Goal: Task Accomplishment & Management: Complete application form

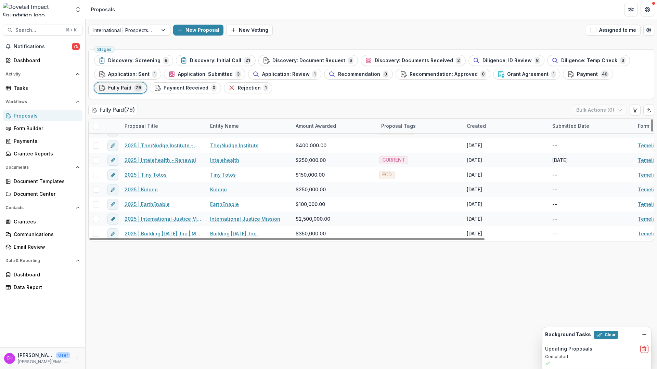
scroll to position [1054, 0]
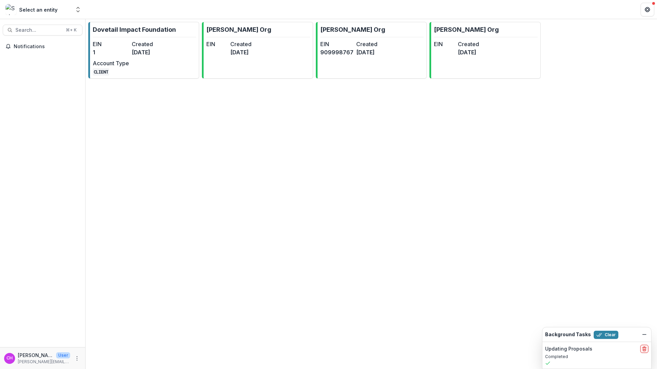
click at [55, 9] on div "Select an entity" at bounding box center [37, 9] width 65 height 11
click at [146, 45] on dt "Created" at bounding box center [150, 44] width 36 height 8
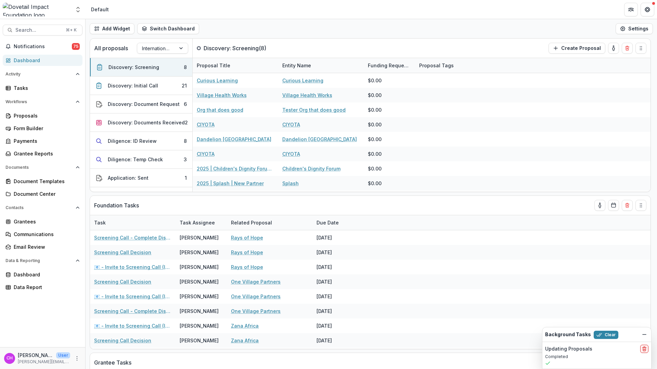
select select "**********"
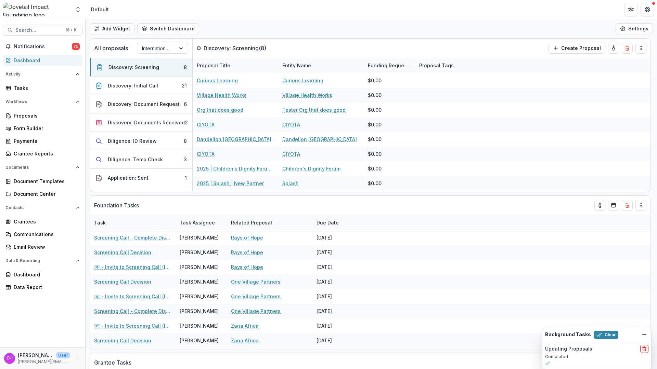
select select "**********"
click at [41, 289] on div "Data Report" at bounding box center [45, 287] width 63 height 7
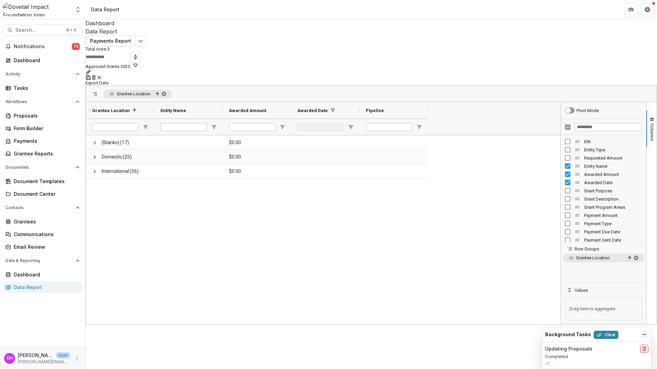
click at [644, 336] on icon "Dismiss" at bounding box center [643, 334] width 5 height 5
click at [605, 333] on div "Dashboard Data Report Payments Report Total rows: 3 Approved Grants 2025 Person…" at bounding box center [371, 194] width 571 height 350
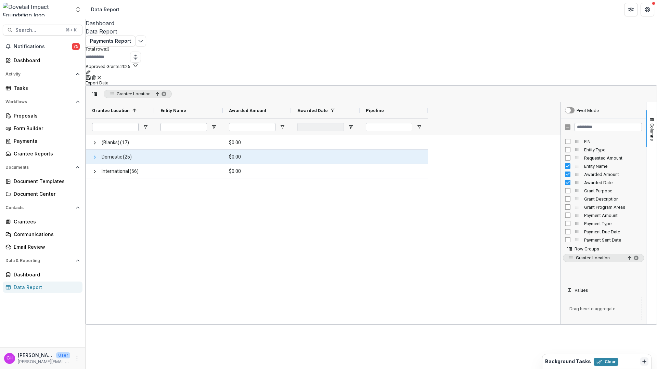
click at [97, 155] on span at bounding box center [94, 157] width 5 height 5
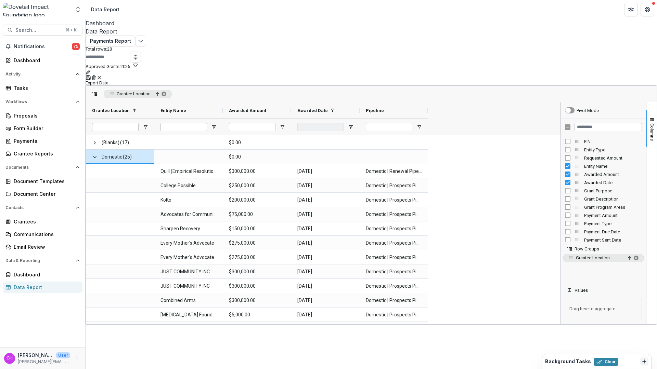
click at [130, 91] on span "Grantee Location" at bounding box center [134, 93] width 34 height 5
click at [97, 91] on span at bounding box center [94, 93] width 5 height 5
click at [100, 86] on div "Grantee Location" at bounding box center [371, 94] width 570 height 16
click at [97, 91] on span at bounding box center [94, 93] width 5 height 5
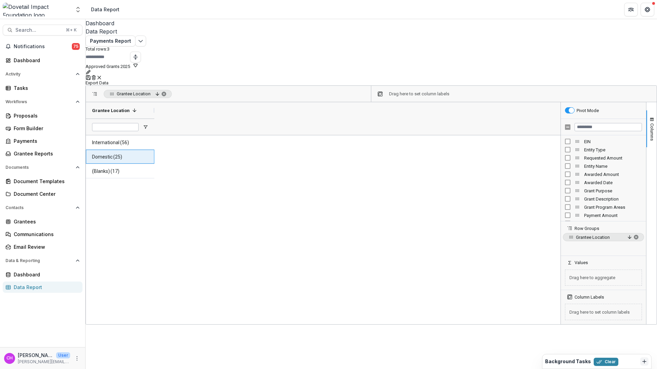
click at [130, 150] on span "Domestic (25)" at bounding box center [120, 157] width 56 height 14
click at [119, 136] on span "International" at bounding box center [105, 143] width 27 height 14
click at [148, 136] on span "International (56)" at bounding box center [120, 143] width 56 height 14
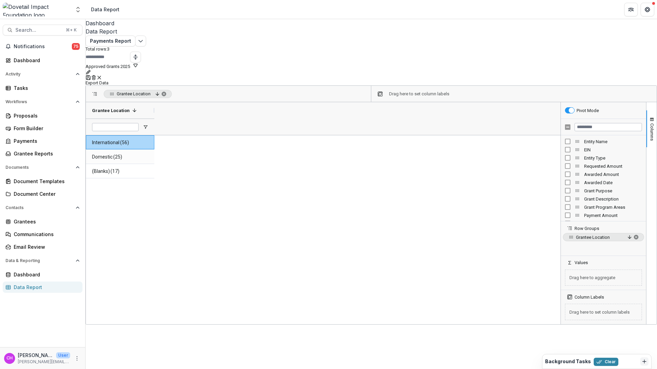
click at [148, 136] on span "International (56)" at bounding box center [120, 143] width 56 height 14
click at [598, 205] on span "Grant Program Areas" at bounding box center [613, 207] width 58 height 5
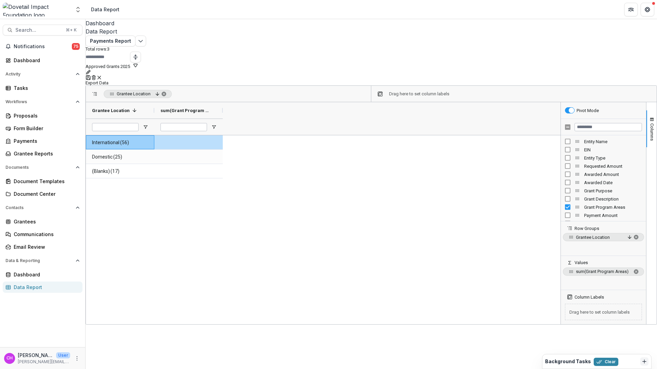
drag, startPoint x: 599, startPoint y: 190, endPoint x: 592, endPoint y: 237, distance: 47.9
click at [592, 237] on div "Pivot Mode Entity Name EIN Entity Type Requested Amount" at bounding box center [603, 213] width 85 height 222
drag, startPoint x: 572, startPoint y: 190, endPoint x: 575, endPoint y: 225, distance: 35.0
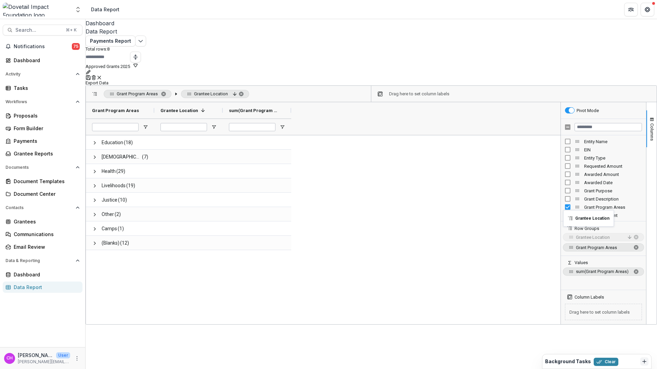
drag, startPoint x: 567, startPoint y: 230, endPoint x: 566, endPoint y: 214, distance: 15.7
click at [131, 119] on div at bounding box center [115, 127] width 47 height 16
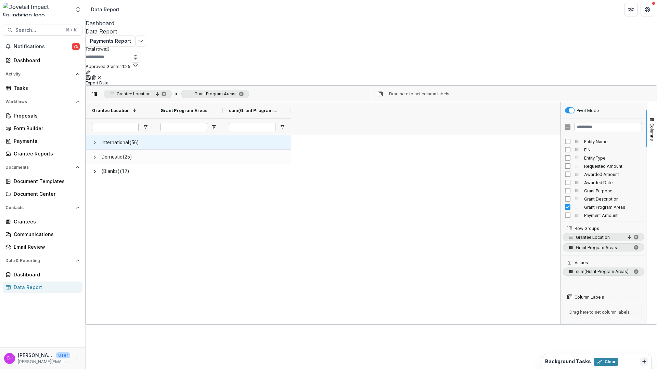
click at [128, 136] on span "International" at bounding box center [115, 143] width 27 height 14
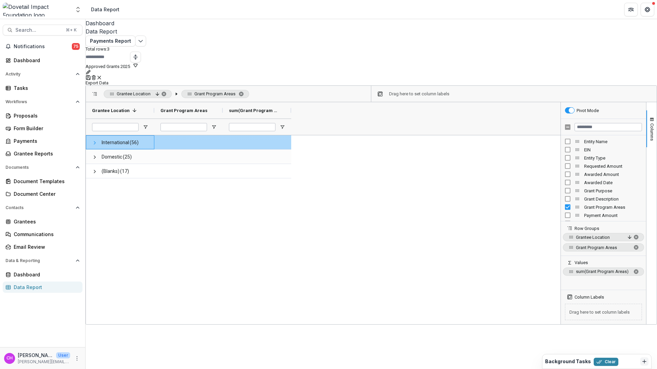
click at [97, 140] on span at bounding box center [94, 142] width 5 height 5
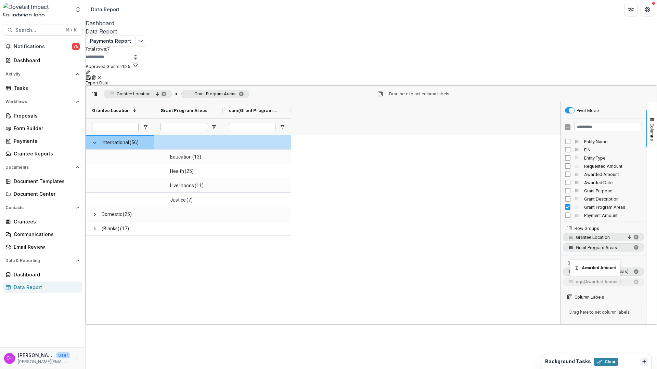
drag, startPoint x: 570, startPoint y: 156, endPoint x: 573, endPoint y: 264, distance: 108.4
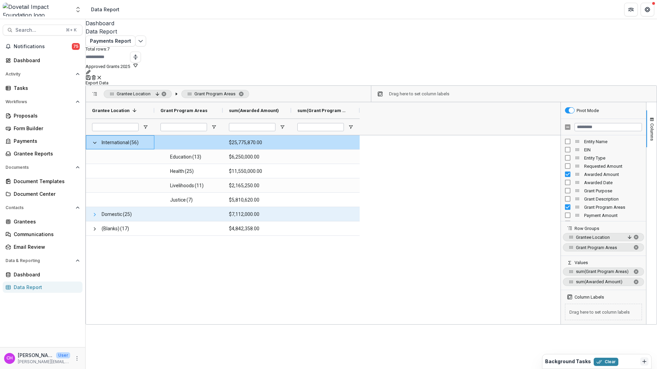
click at [97, 212] on span at bounding box center [94, 214] width 5 height 5
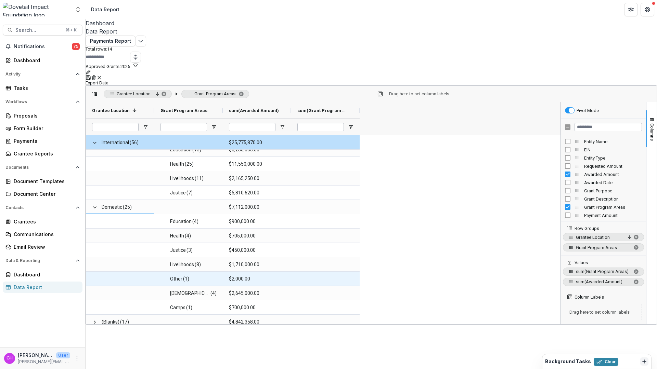
scroll to position [12, 0]
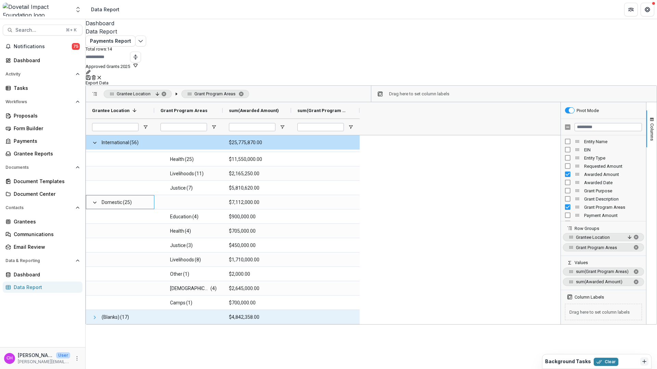
click at [97, 315] on span at bounding box center [94, 317] width 5 height 5
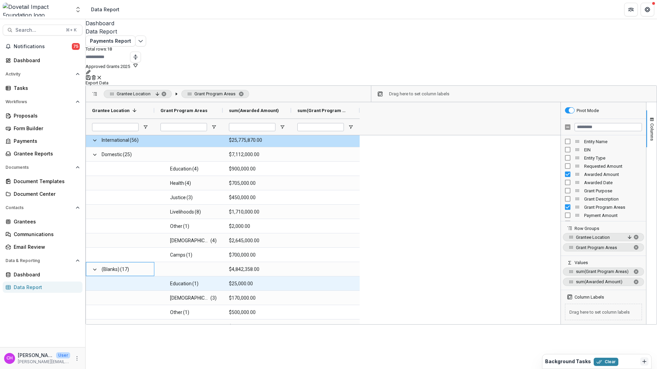
scroll to position [69, 0]
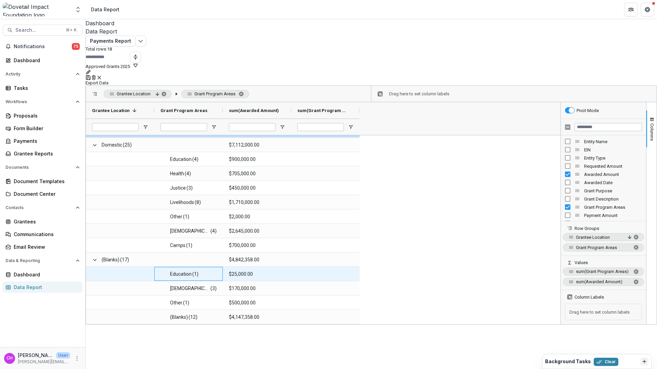
click at [192, 267] on span "Education" at bounding box center [181, 274] width 22 height 14
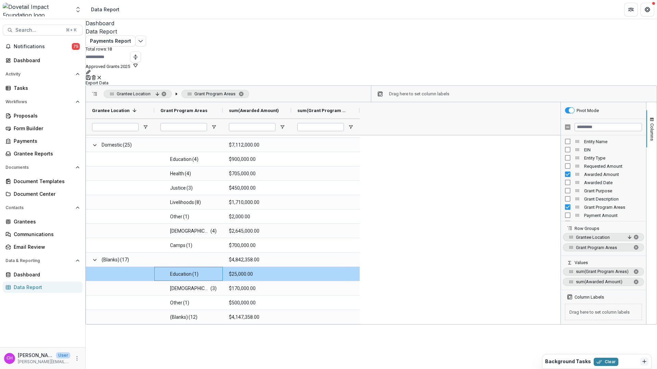
click at [192, 267] on span "Education" at bounding box center [181, 274] width 22 height 14
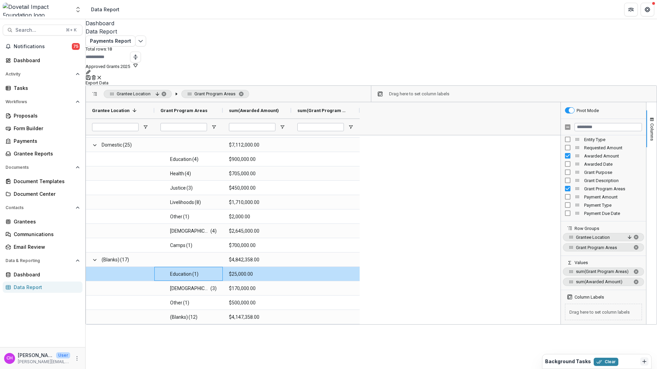
scroll to position [0, 0]
click at [596, 139] on span "Entity Name" at bounding box center [613, 141] width 58 height 5
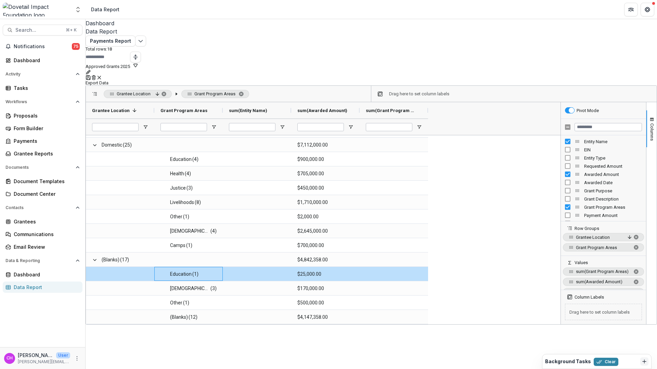
scroll to position [8, 0]
click at [633, 281] on span "sum of Entity Name. Press ENTER to change the aggregation type. Press DELETE to…" at bounding box center [635, 283] width 5 height 5
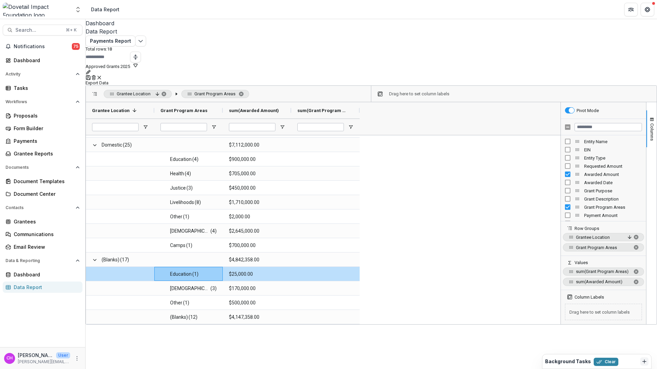
click at [609, 269] on span "sum(Grant Program Areas)" at bounding box center [603, 271] width 54 height 5
click at [633, 269] on span "sum of Grant Program Areas. Press ENTER to change the aggregation type. Press D…" at bounding box center [635, 271] width 5 height 5
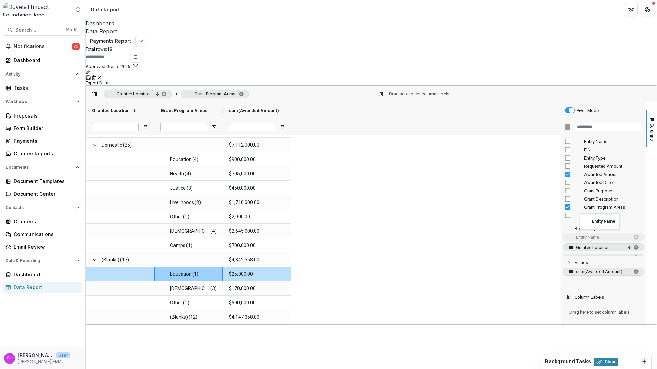
drag, startPoint x: 572, startPoint y: 125, endPoint x: 583, endPoint y: 218, distance: 93.4
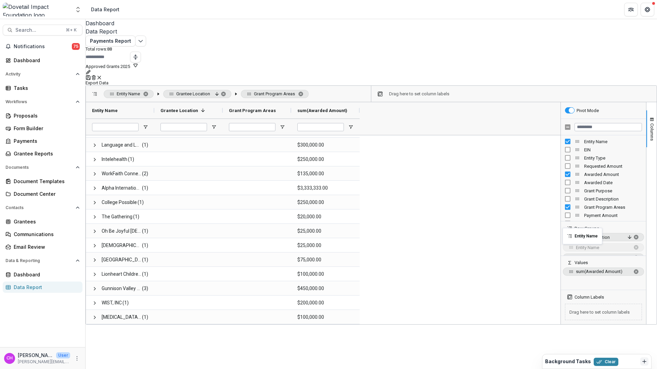
drag, startPoint x: 566, startPoint y: 220, endPoint x: 566, endPoint y: 232, distance: 12.3
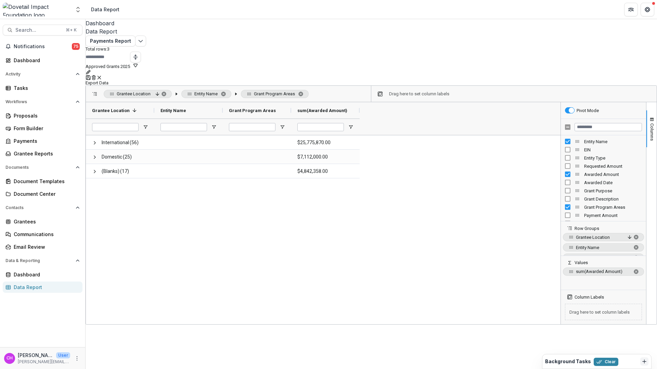
scroll to position [0, 0]
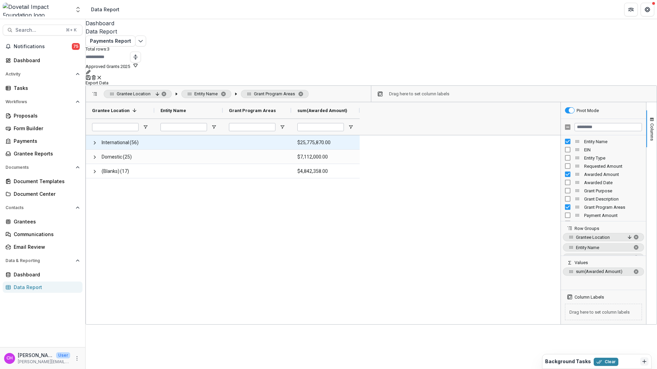
click at [129, 136] on span "International" at bounding box center [115, 143] width 27 height 14
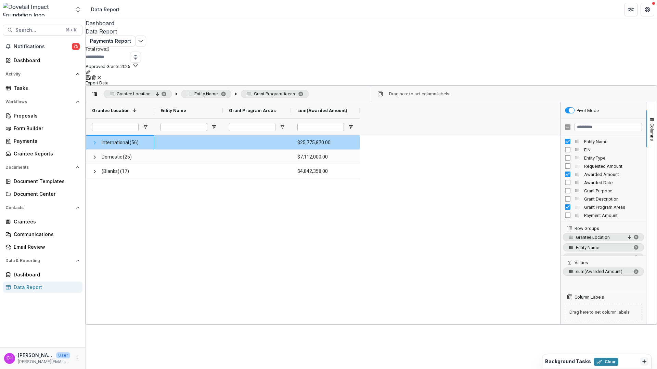
click at [97, 140] on span at bounding box center [94, 142] width 5 height 5
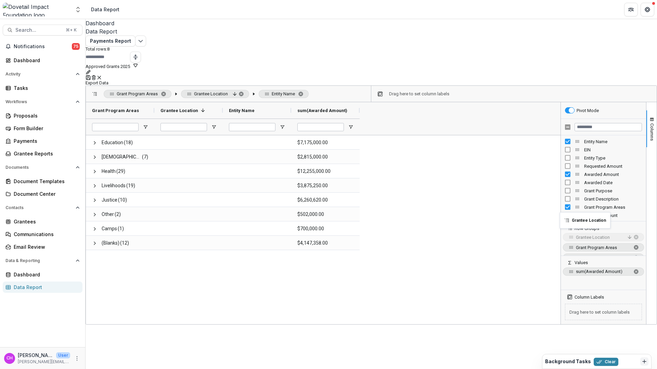
drag, startPoint x: 565, startPoint y: 231, endPoint x: 563, endPoint y: 216, distance: 14.2
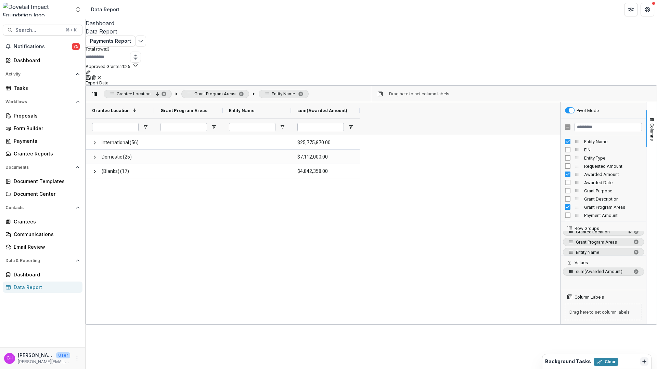
scroll to position [8, 0]
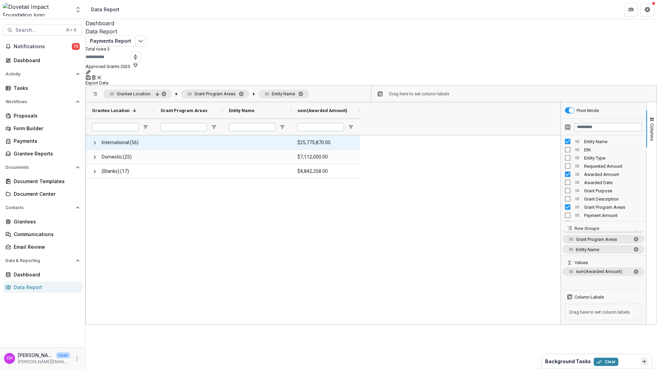
click at [97, 140] on span at bounding box center [94, 142] width 5 height 5
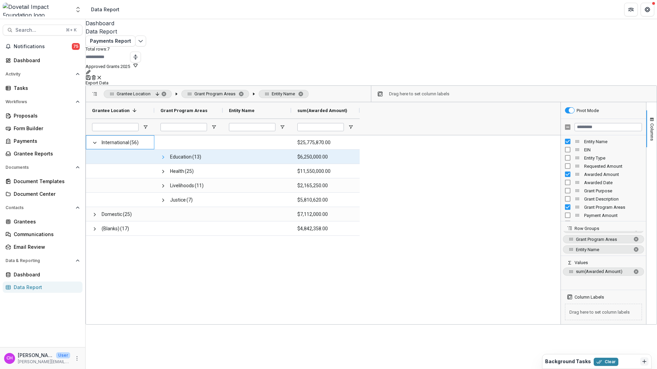
click at [166, 155] on span at bounding box center [162, 157] width 5 height 5
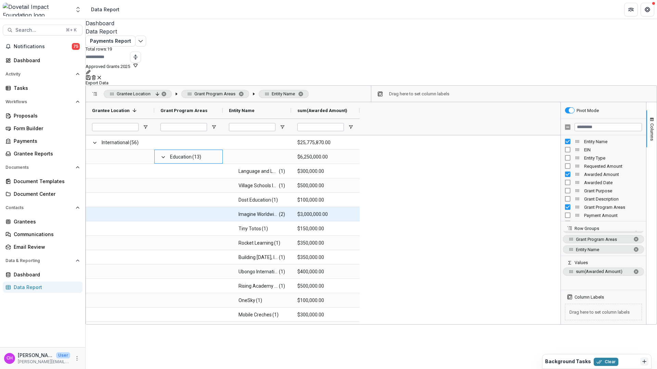
click at [271, 208] on span "Imagine Worldwide" at bounding box center [258, 215] width 40 height 14
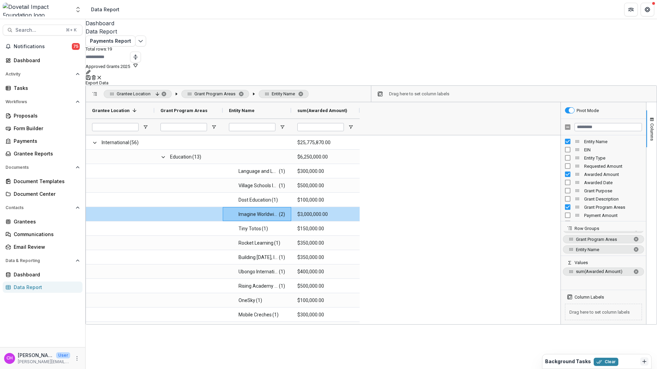
click at [474, 221] on div "International (56) $25,775,870.00 Education (13) $6,250,000.00 Language and Lea…" at bounding box center [322, 271] width 472 height 273
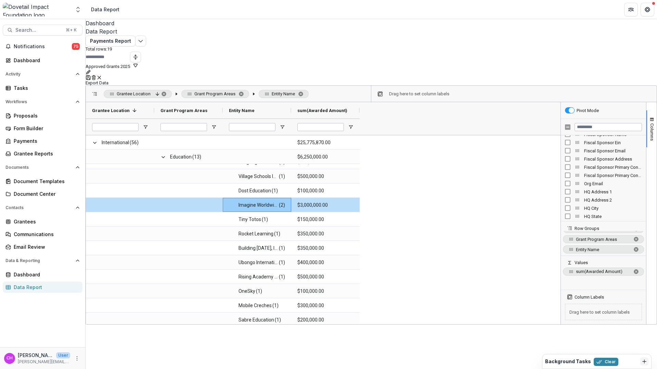
scroll to position [84, 0]
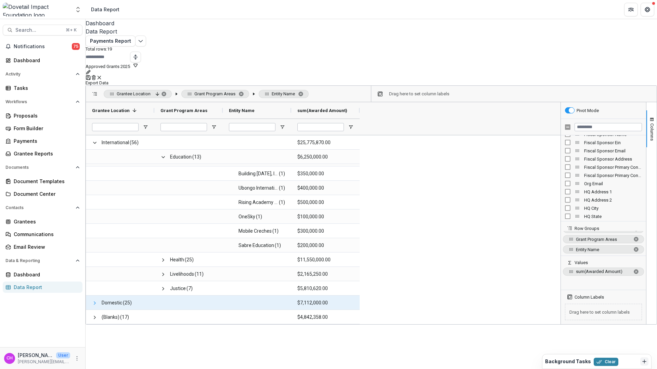
click at [97, 301] on span at bounding box center [94, 303] width 5 height 5
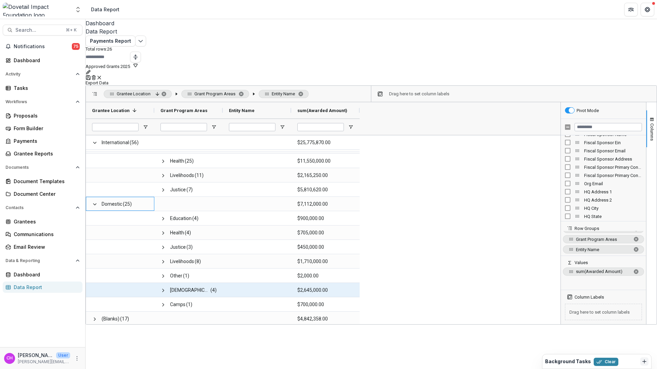
scroll to position [184, 0]
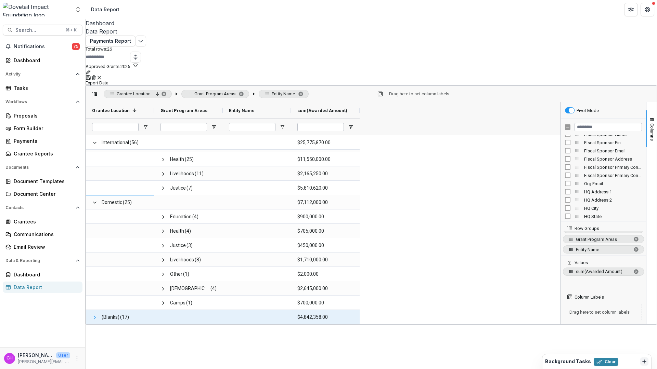
click at [97, 315] on span at bounding box center [94, 317] width 5 height 5
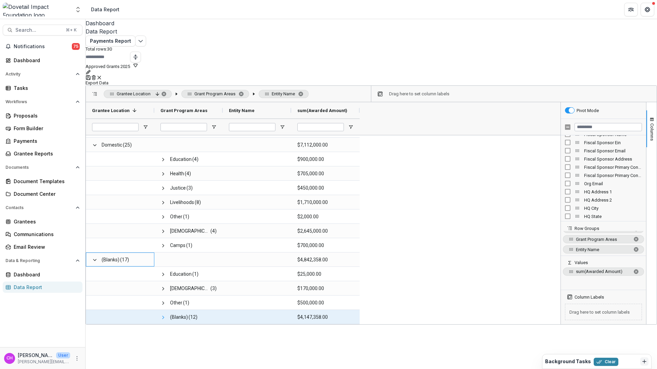
click at [166, 315] on span at bounding box center [162, 317] width 5 height 5
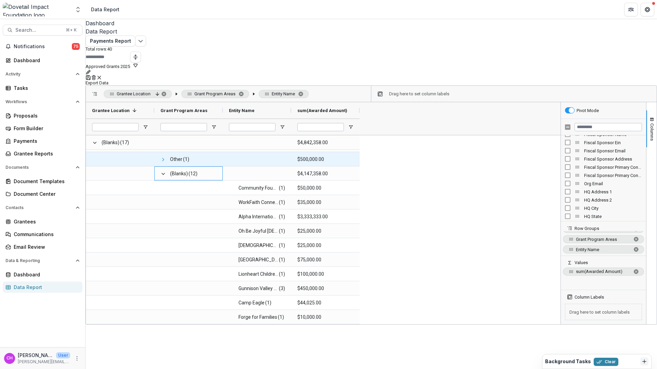
click at [166, 157] on span at bounding box center [162, 159] width 5 height 5
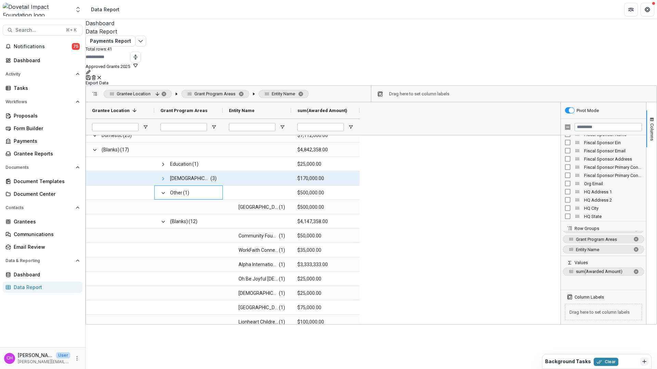
click at [166, 176] on span at bounding box center [162, 178] width 5 height 5
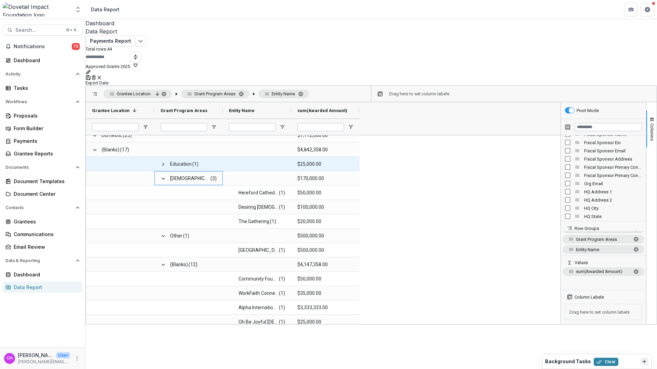
click at [165, 157] on div "Education (1)" at bounding box center [188, 164] width 68 height 14
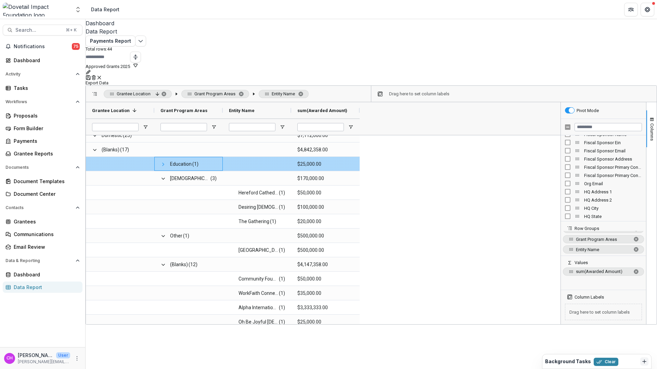
click at [166, 162] on span at bounding box center [162, 164] width 5 height 5
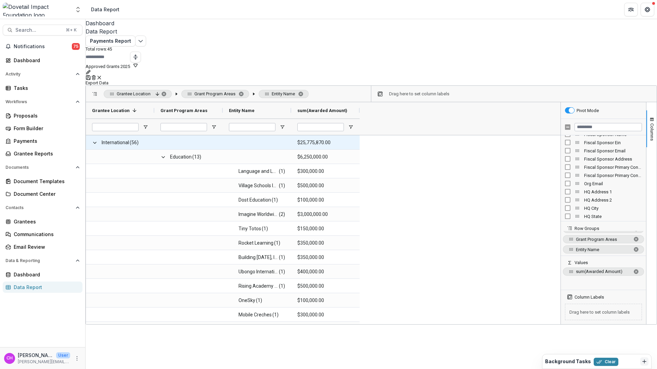
click at [168, 136] on span at bounding box center [188, 143] width 56 height 14
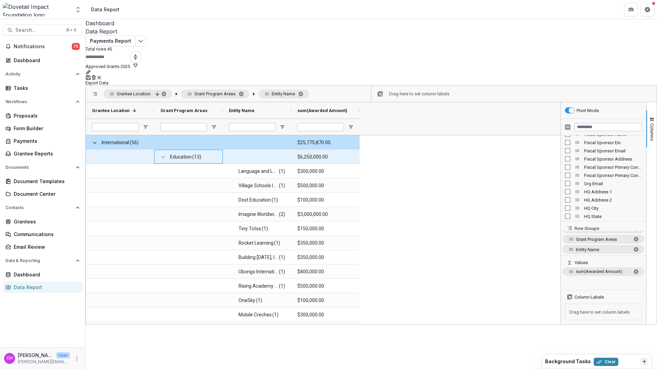
click at [166, 155] on span at bounding box center [162, 157] width 5 height 5
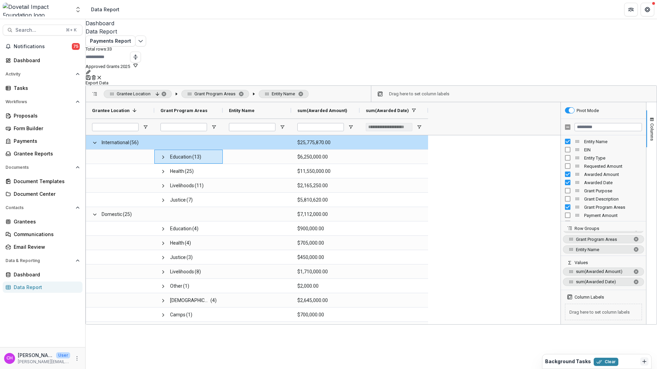
drag, startPoint x: 588, startPoint y: 265, endPoint x: 586, endPoint y: 254, distance: 11.3
click at [586, 266] on div "sum(Awarded Amount) sum(Awarded Date)" at bounding box center [603, 278] width 85 height 25
drag, startPoint x: 578, startPoint y: 265, endPoint x: 576, endPoint y: 248, distance: 17.2
click at [576, 266] on div "sum(Awarded Amount) sum(Awarded Date)" at bounding box center [603, 278] width 85 height 25
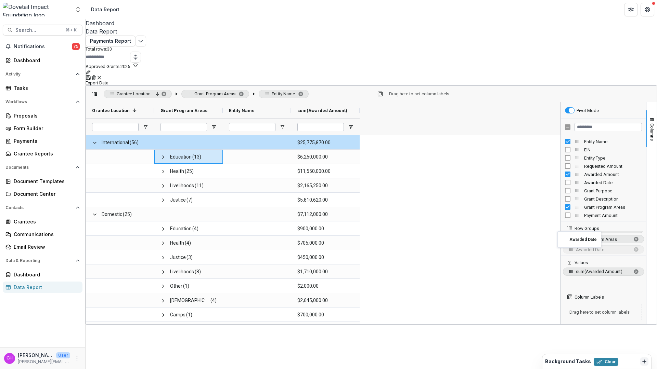
drag, startPoint x: 564, startPoint y: 265, endPoint x: 561, endPoint y: 236, distance: 29.3
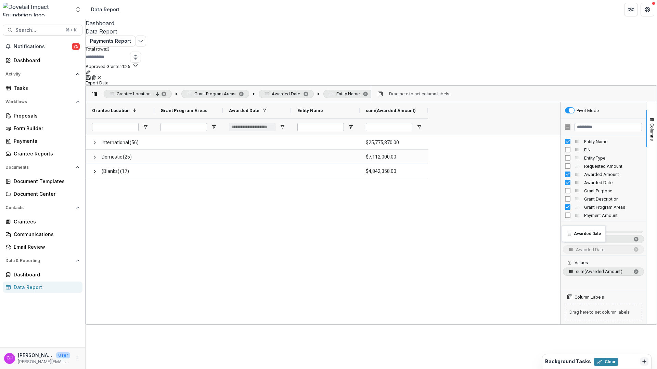
drag, startPoint x: 566, startPoint y: 223, endPoint x: 565, endPoint y: 231, distance: 8.6
click at [373, 204] on div "International (56) $25,775,870.00 Domestic (25) $7,112,000.00 (Blanks) (17) $4,…" at bounding box center [323, 229] width 474 height 189
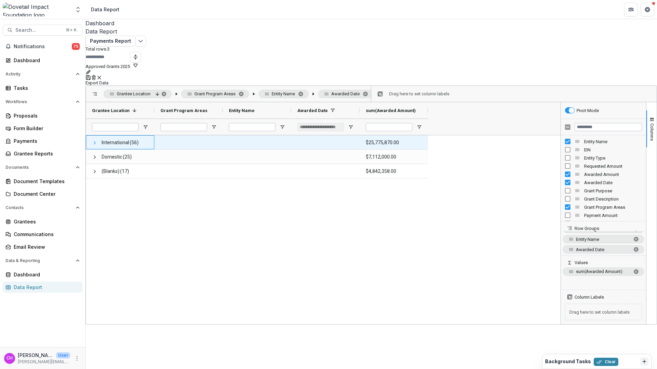
click at [97, 140] on span at bounding box center [94, 142] width 5 height 5
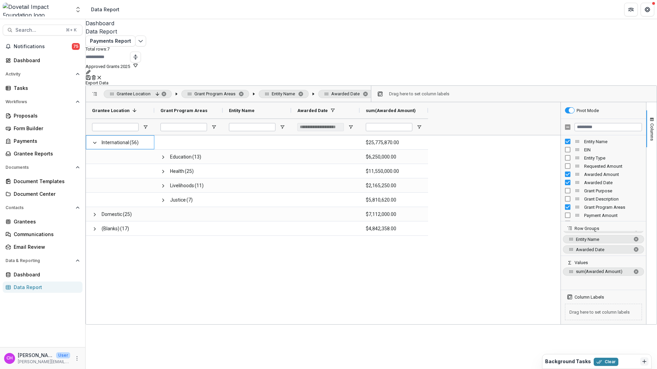
click at [356, 119] on div "**********" at bounding box center [325, 127] width 68 height 16
click at [353, 124] on span "Open Filter Menu" at bounding box center [350, 126] width 5 height 5
click at [450, 282] on div "International (56) $25,775,870.00 Education (13) $6,250,000.00 Health (25) $11,…" at bounding box center [323, 229] width 474 height 189
click at [335, 108] on span at bounding box center [332, 110] width 5 height 5
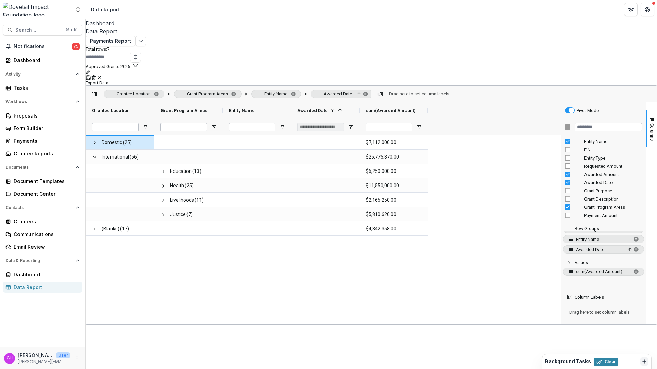
click at [335, 108] on span at bounding box center [332, 110] width 5 height 5
click at [633, 247] on span "Awarded Date, descending. Press ENTER to sort. Press DELETE to remove" at bounding box center [635, 249] width 5 height 5
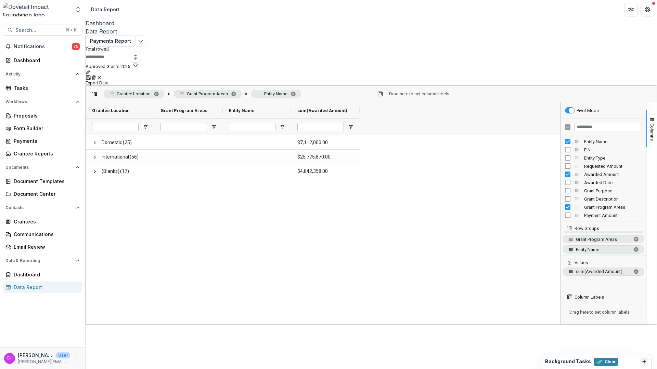
click at [438, 243] on div "Domestic (25) $7,112,000.00 International (56) $25,775,870.00 (Blanks) (17) $4,…" at bounding box center [323, 229] width 474 height 189
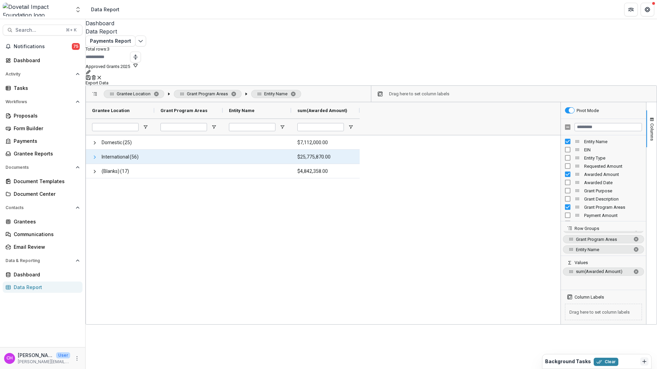
click at [97, 155] on span at bounding box center [94, 157] width 5 height 5
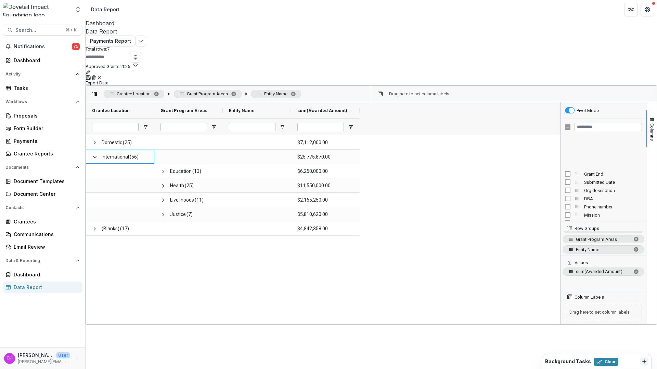
scroll to position [210, 0]
click at [586, 159] on span "Pipeline" at bounding box center [613, 161] width 58 height 5
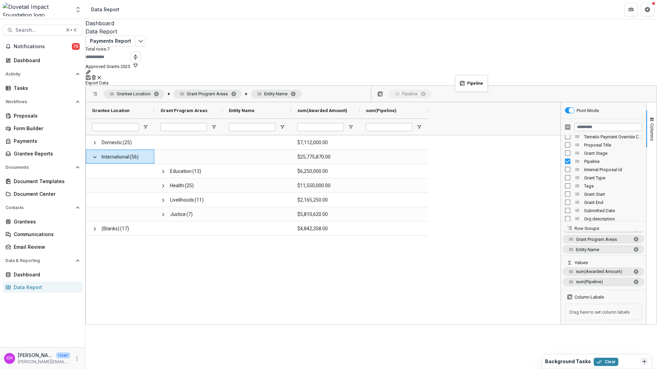
drag, startPoint x: 571, startPoint y: 145, endPoint x: 458, endPoint y: 79, distance: 130.1
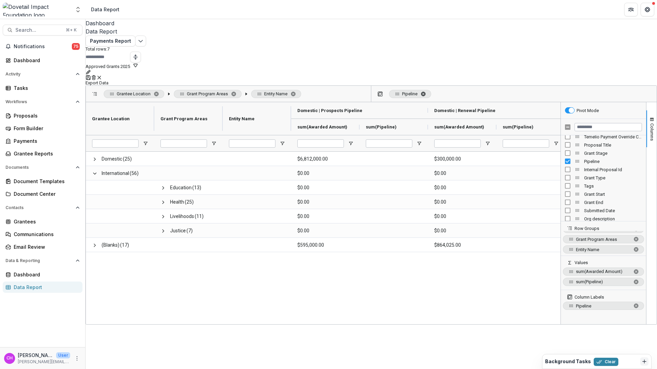
click at [424, 91] on span "Pipeline. Press DELETE to remove" at bounding box center [422, 93] width 5 height 5
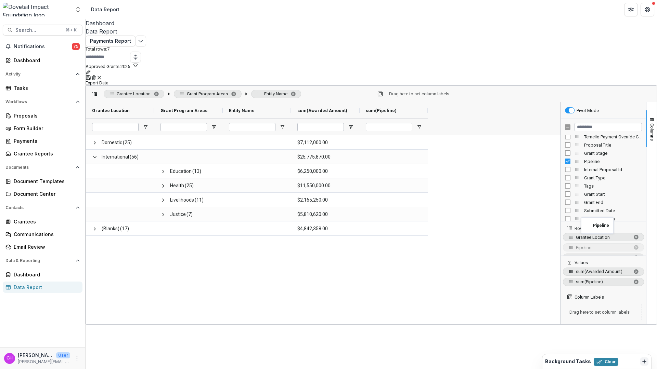
scroll to position [8, 0]
drag, startPoint x: 571, startPoint y: 144, endPoint x: 585, endPoint y: 220, distance: 76.9
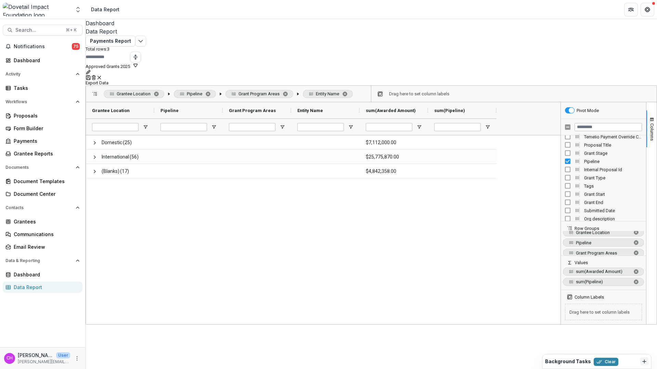
scroll to position [0, 0]
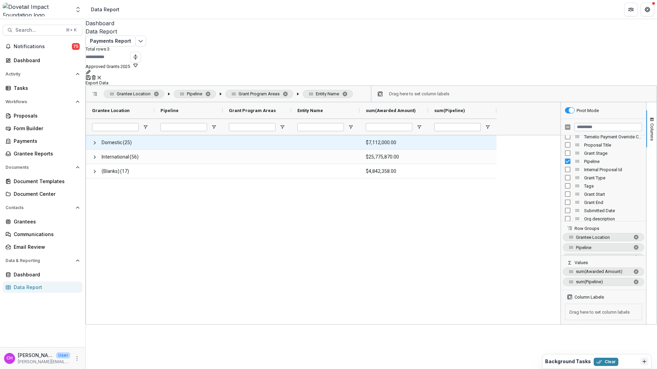
click at [97, 140] on span at bounding box center [94, 142] width 5 height 5
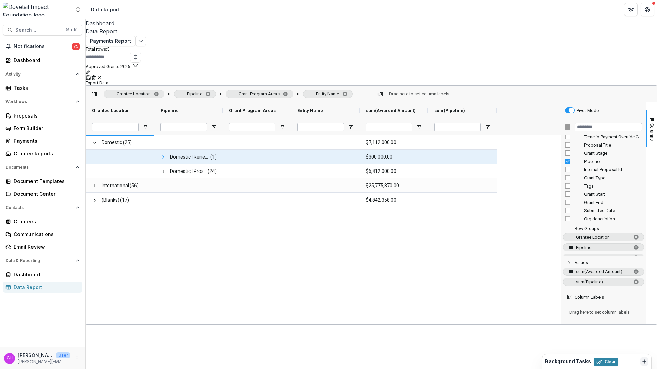
click at [166, 155] on span at bounding box center [162, 157] width 5 height 5
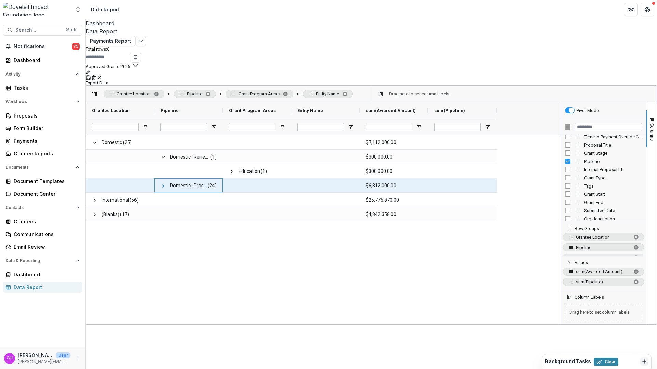
click at [166, 183] on span at bounding box center [162, 185] width 5 height 5
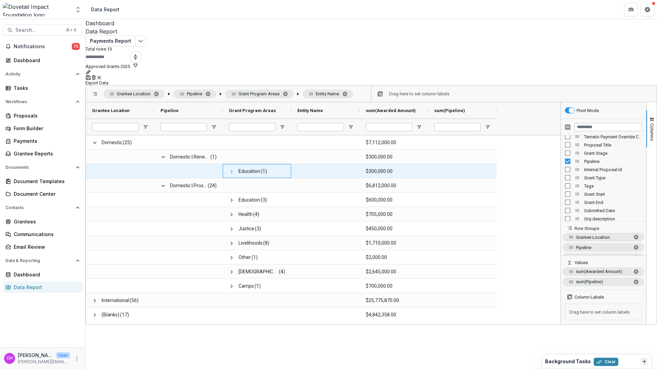
click at [234, 169] on span at bounding box center [231, 171] width 5 height 5
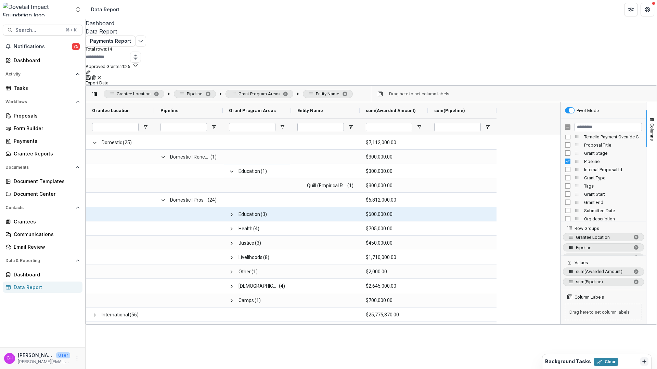
click at [234, 212] on span at bounding box center [231, 214] width 5 height 5
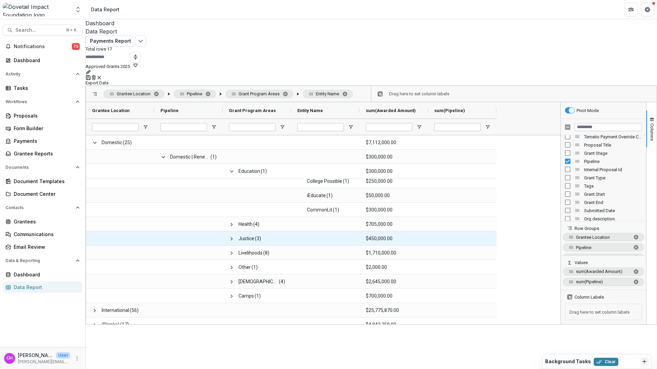
scroll to position [55, 0]
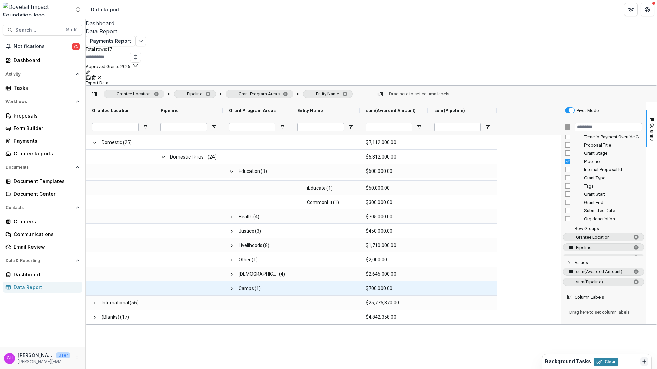
click at [397, 282] on Amount-3011 "$700,000.00" at bounding box center [394, 289] width 56 height 14
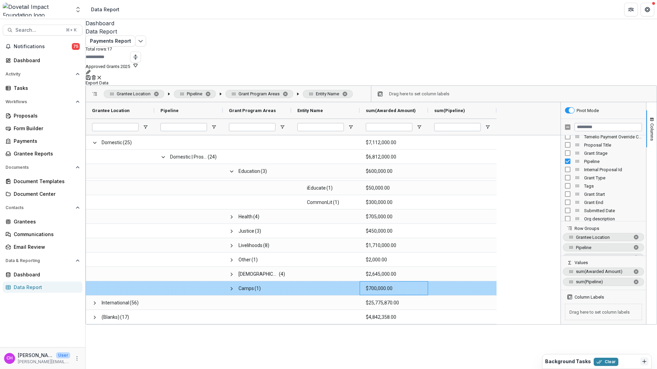
scroll to position [0, 0]
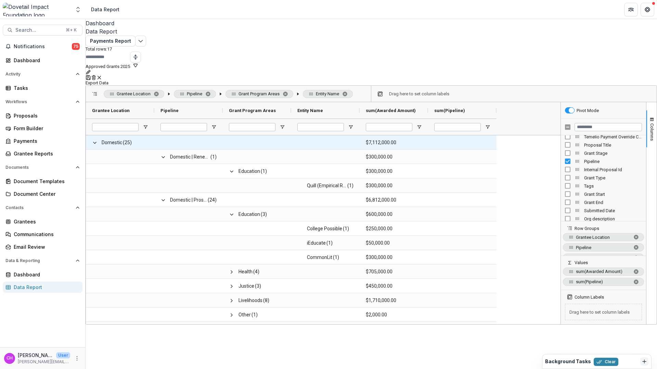
click at [141, 136] on span "Domestic (25)" at bounding box center [120, 143] width 56 height 14
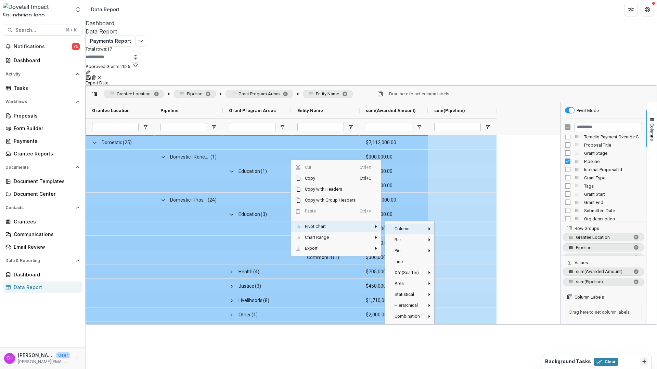
click at [405, 224] on span "Column" at bounding box center [407, 229] width 34 height 11
click at [419, 246] on span "Pie" at bounding box center [407, 251] width 34 height 11
click at [460, 248] on span "Pie‎" at bounding box center [450, 253] width 20 height 11
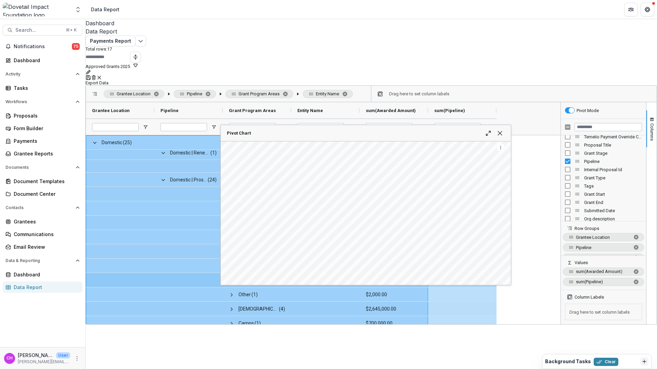
scroll to position [49, 0]
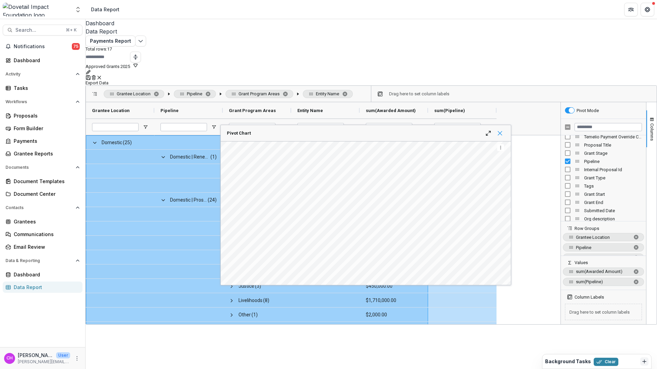
click at [502, 131] on span "Pivot Chart" at bounding box center [499, 133] width 5 height 5
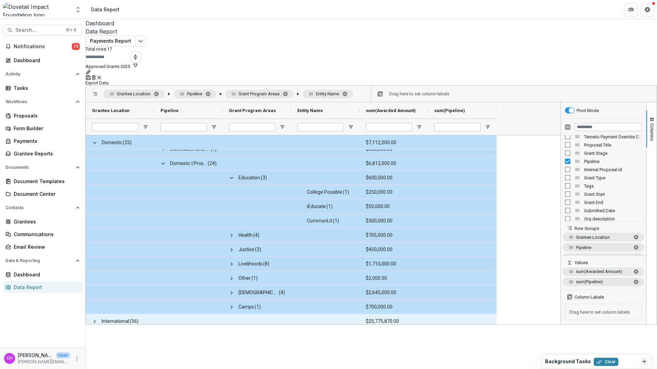
scroll to position [55, 0]
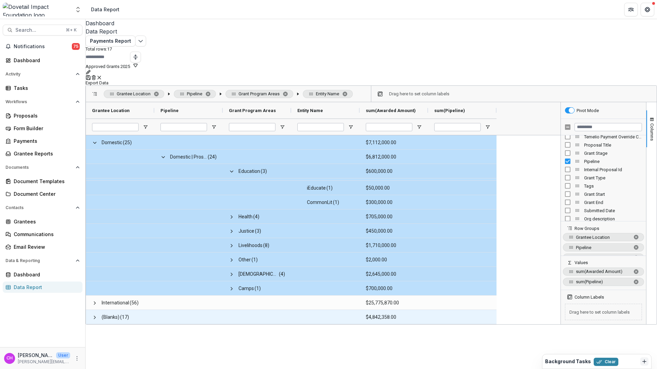
click at [118, 311] on span "(Blanks)" at bounding box center [111, 318] width 18 height 14
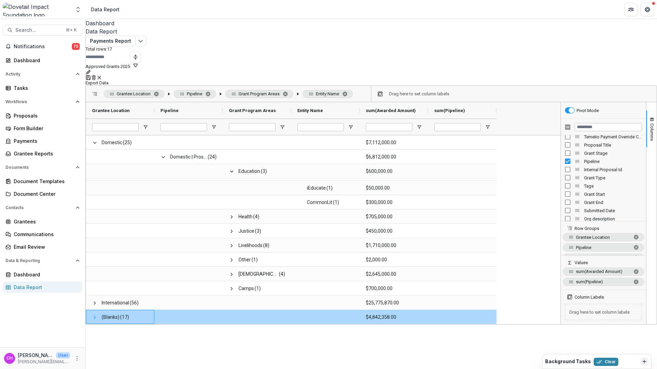
click at [97, 315] on span at bounding box center [94, 317] width 5 height 5
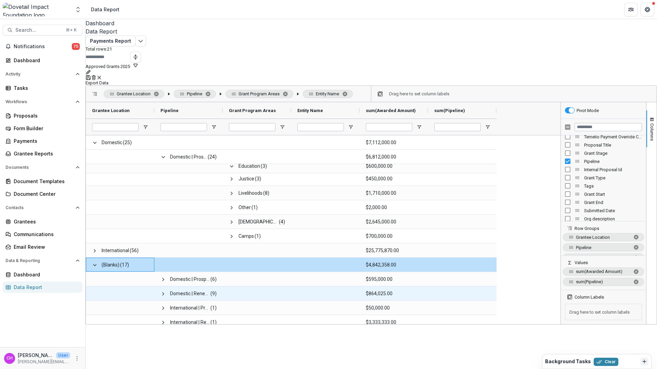
scroll to position [113, 0]
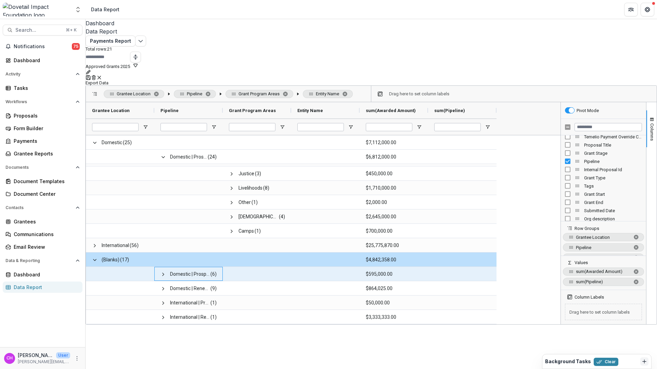
click at [216, 267] on span "(6)" at bounding box center [213, 274] width 6 height 14
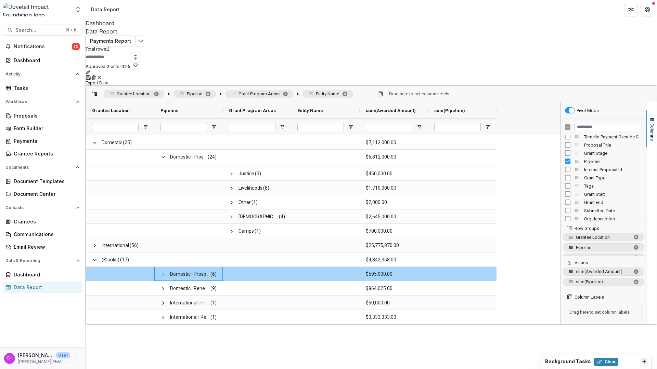
click at [166, 272] on span at bounding box center [162, 274] width 5 height 5
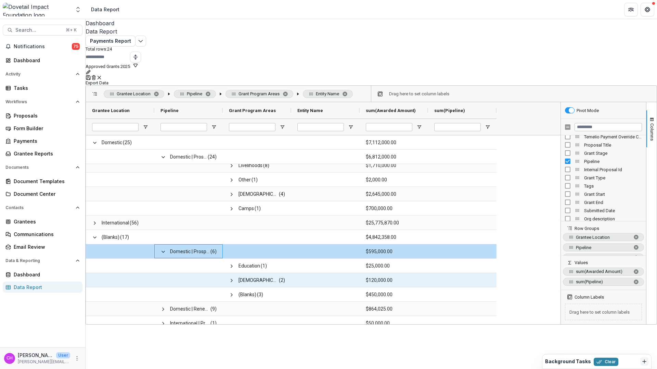
scroll to position [156, 0]
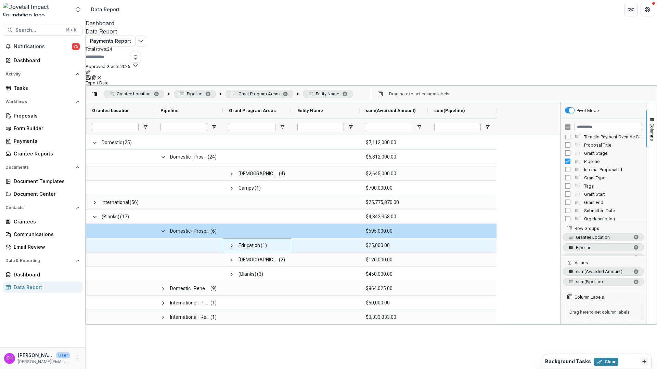
click at [255, 239] on span "Education" at bounding box center [249, 246] width 22 height 14
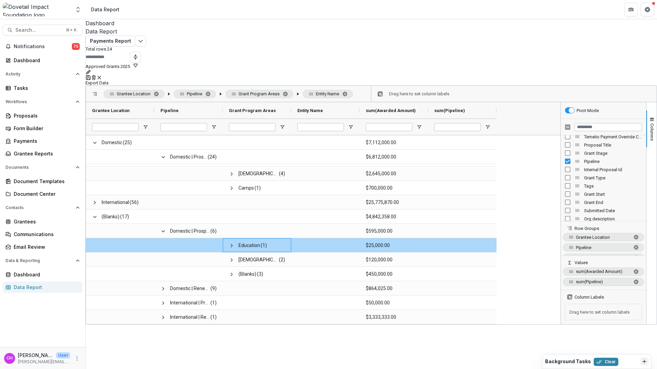
click at [234, 243] on span at bounding box center [231, 245] width 5 height 5
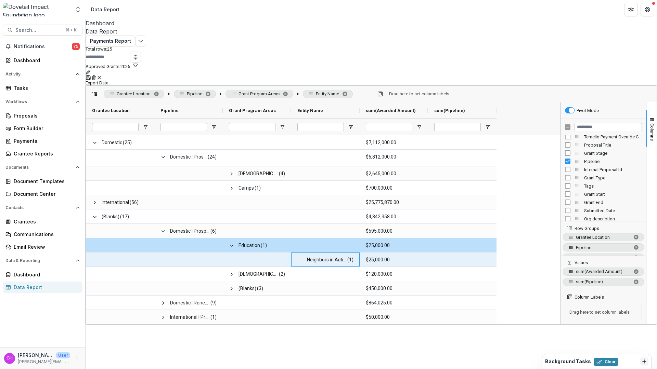
click at [319, 253] on span "Neighbors in Action" at bounding box center [327, 260] width 40 height 14
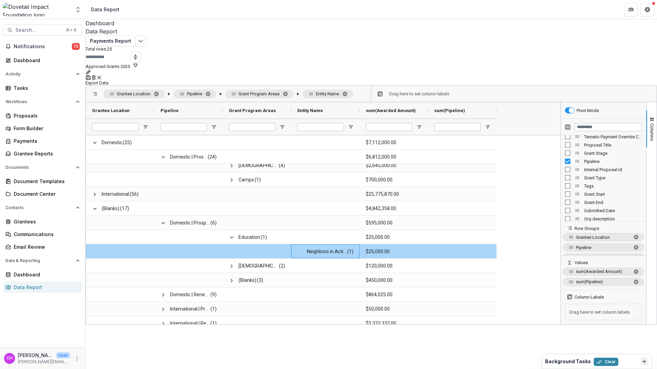
scroll to position [170, 0]
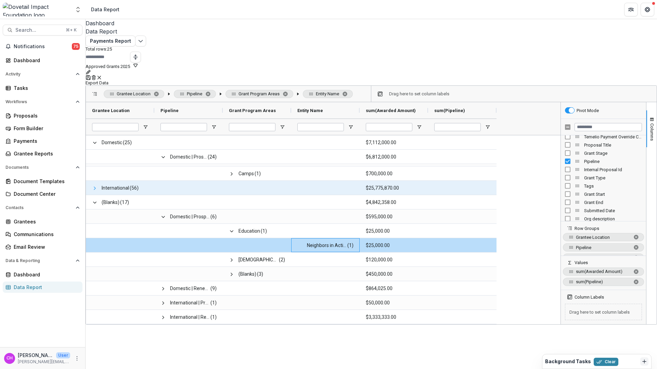
click at [97, 186] on span at bounding box center [94, 188] width 5 height 5
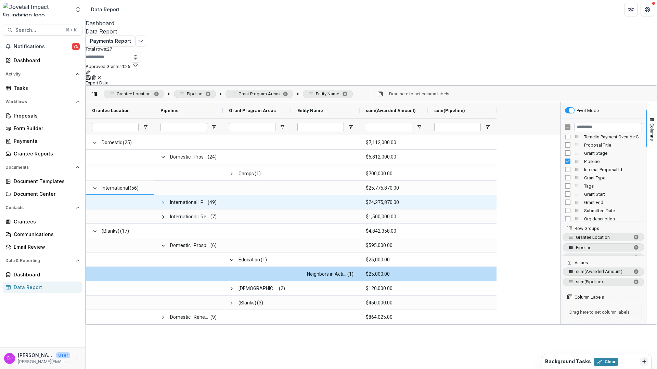
click at [166, 200] on span at bounding box center [162, 202] width 5 height 5
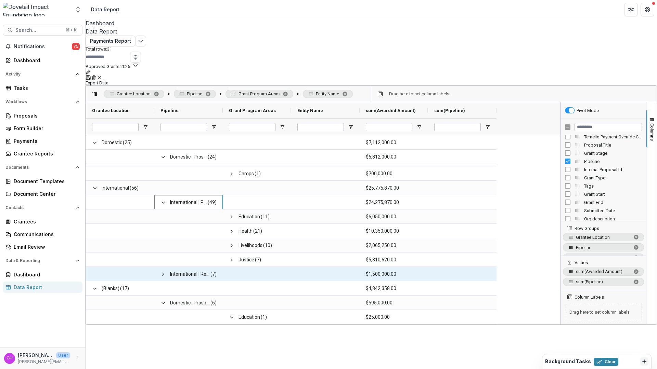
click at [174, 267] on span "International | [PERSON_NAME] (7)" at bounding box center [188, 274] width 56 height 14
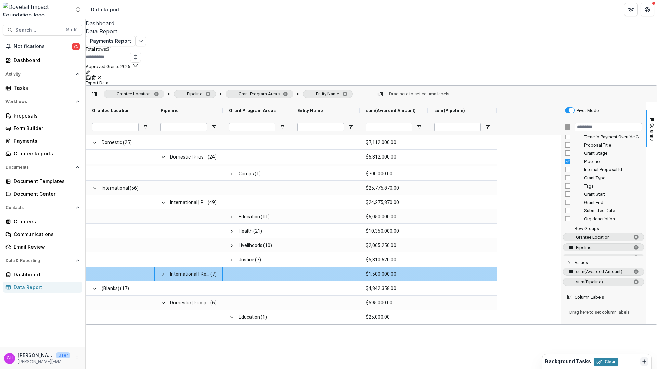
click at [163, 267] on div "International | [PERSON_NAME] (7)" at bounding box center [188, 274] width 68 height 14
click at [166, 272] on span at bounding box center [162, 274] width 5 height 5
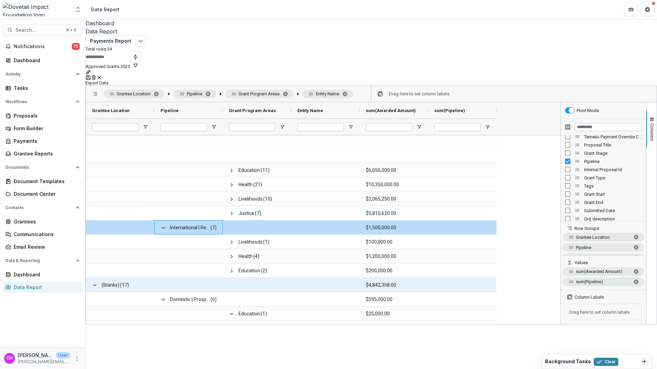
scroll to position [215, 0]
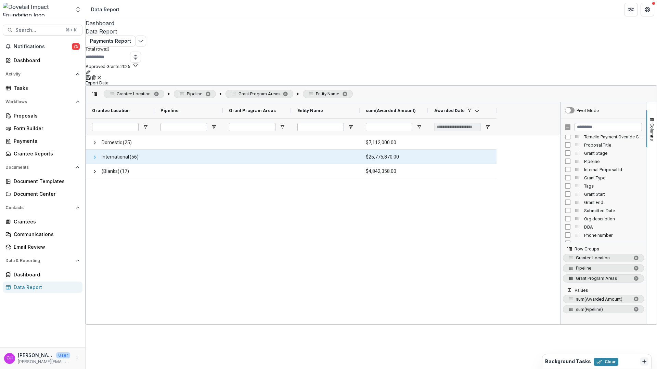
click at [97, 155] on span at bounding box center [94, 157] width 5 height 5
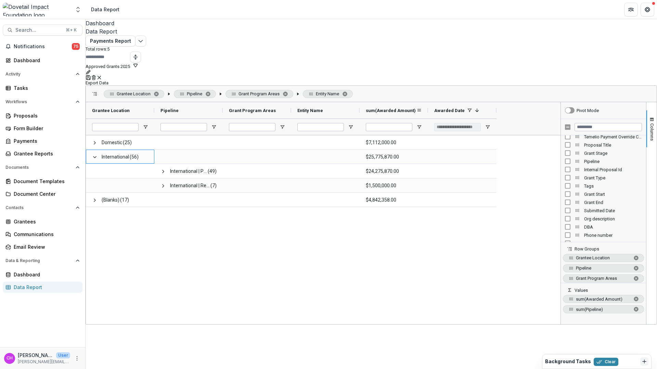
click at [397, 108] on span "sum(Awarded Amount)" at bounding box center [391, 110] width 50 height 5
click at [397, 108] on span "sum(Awarded Amount)" at bounding box center [387, 110] width 43 height 5
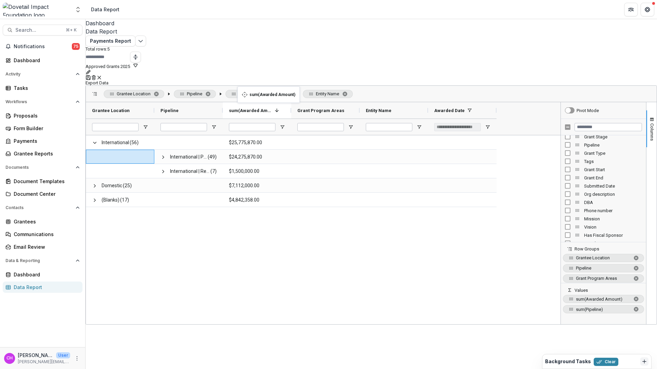
drag, startPoint x: 423, startPoint y: 93, endPoint x: 241, endPoint y: 91, distance: 182.7
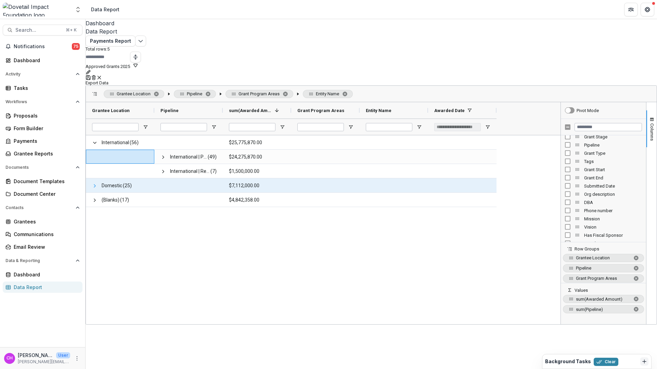
click at [97, 183] on span at bounding box center [94, 185] width 5 height 5
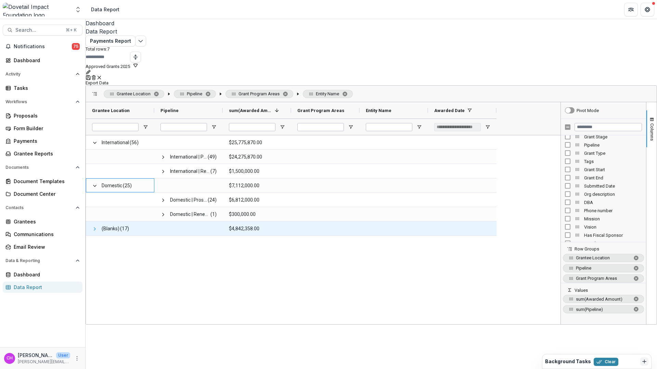
click at [97, 226] on span at bounding box center [94, 228] width 5 height 5
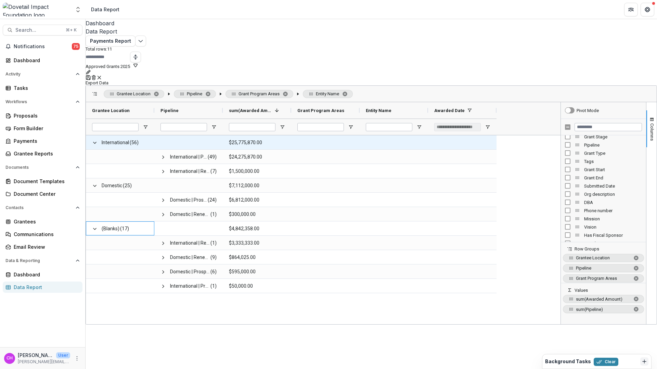
click at [128, 136] on span "International" at bounding box center [115, 143] width 27 height 14
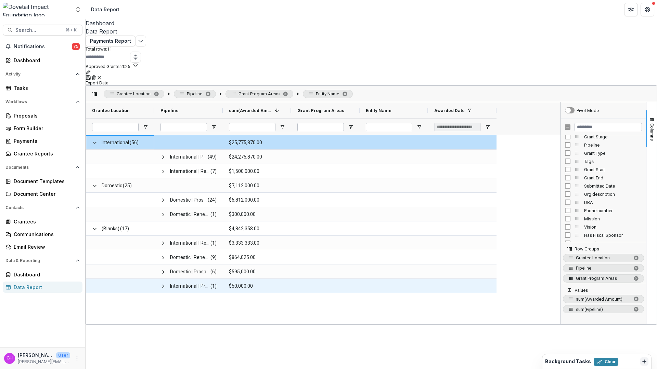
click at [240, 279] on Amount-3999 "$50,000.00" at bounding box center [257, 286] width 56 height 14
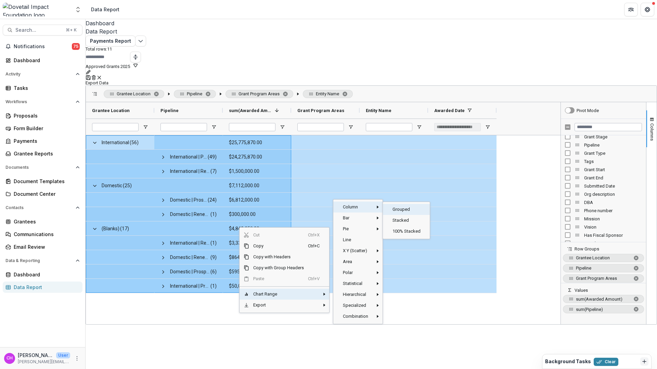
click at [398, 204] on span "Grouped‎" at bounding box center [406, 209] width 37 height 11
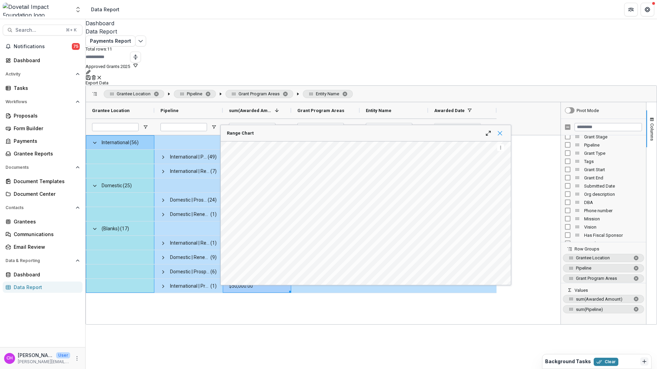
click at [502, 131] on span "Range Chart" at bounding box center [499, 133] width 5 height 5
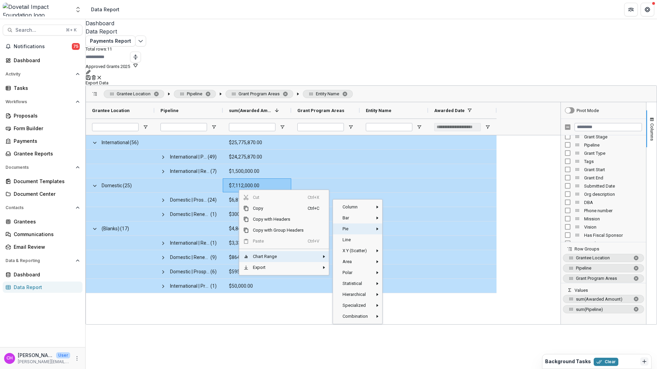
click at [367, 224] on span "Pie" at bounding box center [355, 229] width 34 height 11
click at [401, 226] on span "Pie‎" at bounding box center [398, 231] width 20 height 11
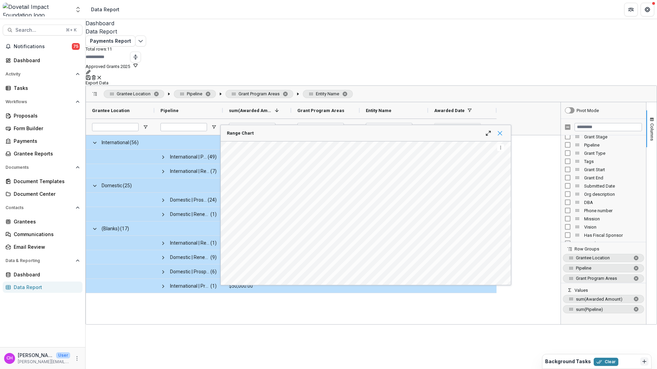
click at [502, 131] on span "Range Chart" at bounding box center [499, 133] width 5 height 5
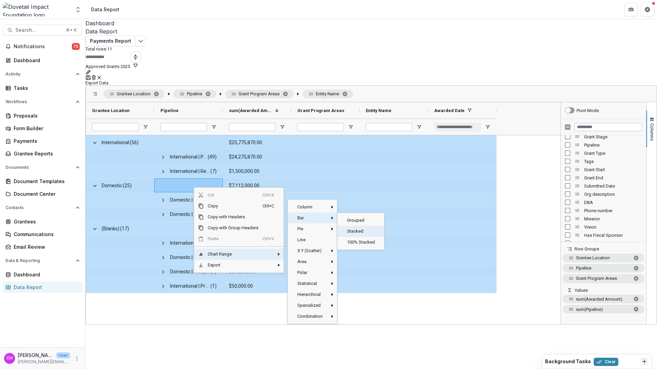
click at [352, 226] on span "Stacked‎" at bounding box center [361, 231] width 37 height 11
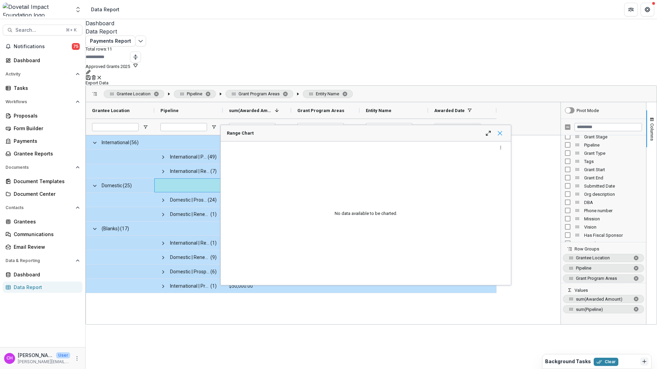
click at [502, 131] on span "Range Chart" at bounding box center [499, 133] width 5 height 5
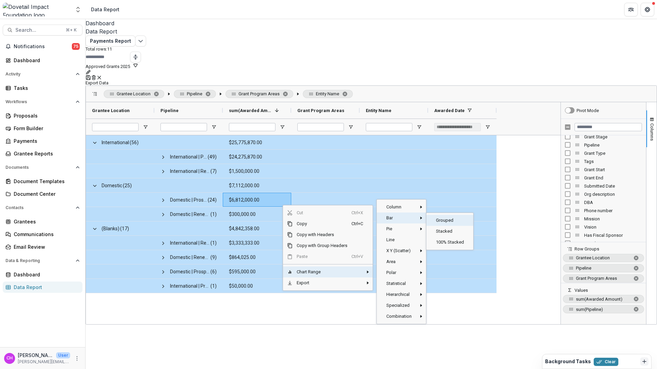
click at [451, 215] on span "Grouped‎" at bounding box center [450, 220] width 37 height 11
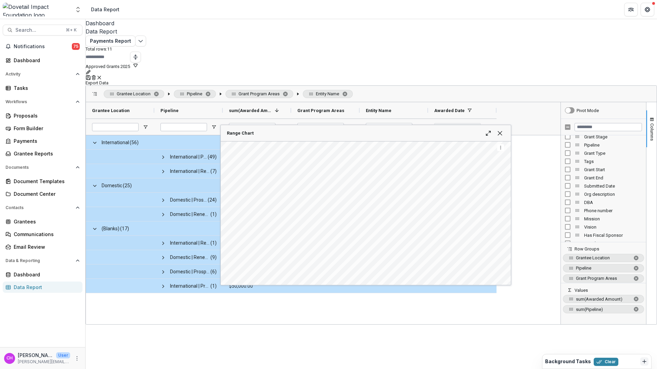
click at [506, 125] on div "Range Chart" at bounding box center [366, 133] width 290 height 16
click at [502, 131] on span "Range Chart" at bounding box center [499, 133] width 5 height 5
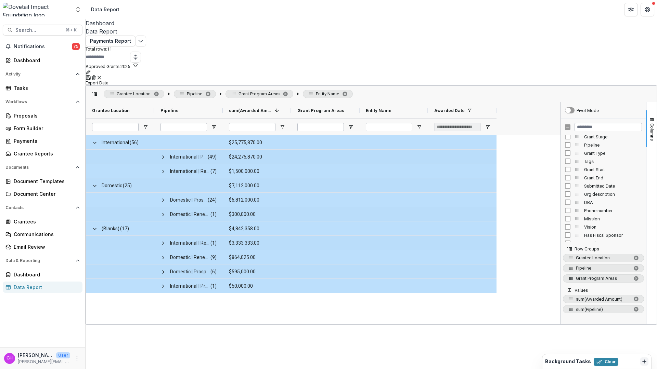
click at [200, 299] on div "International (56) $25,775,870.00 International | Prospects Pipeline (49) $24,2…" at bounding box center [323, 229] width 474 height 189
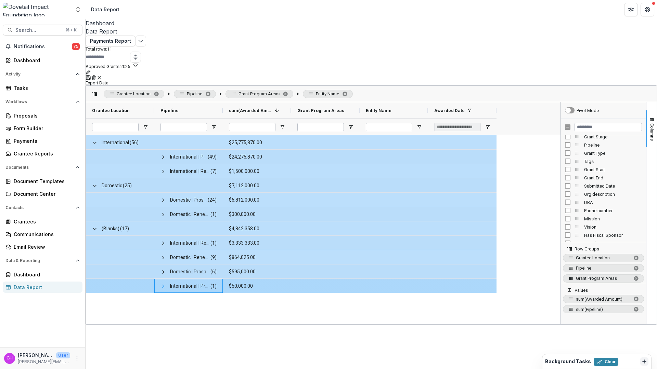
click at [166, 284] on span at bounding box center [162, 286] width 5 height 5
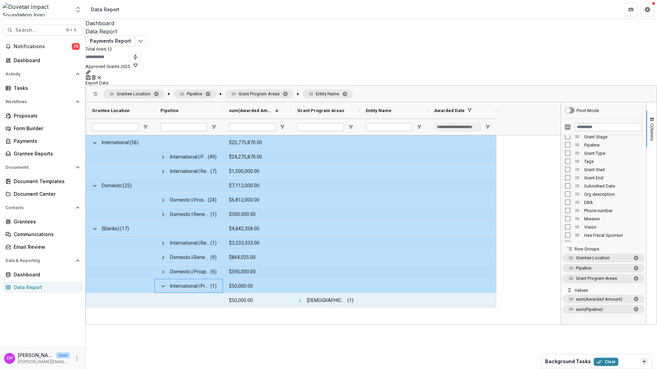
click at [303, 298] on span at bounding box center [299, 300] width 5 height 5
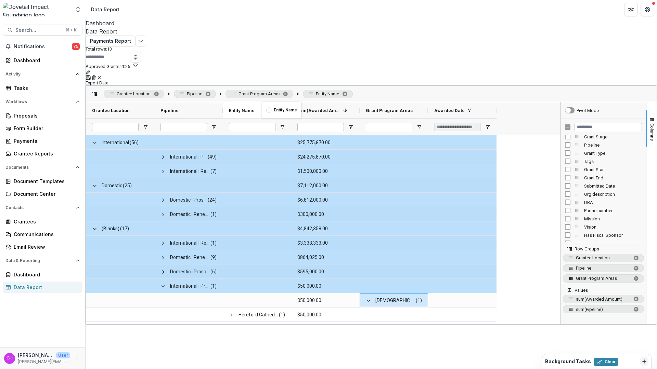
drag, startPoint x: 425, startPoint y: 93, endPoint x: 265, endPoint y: 106, distance: 161.0
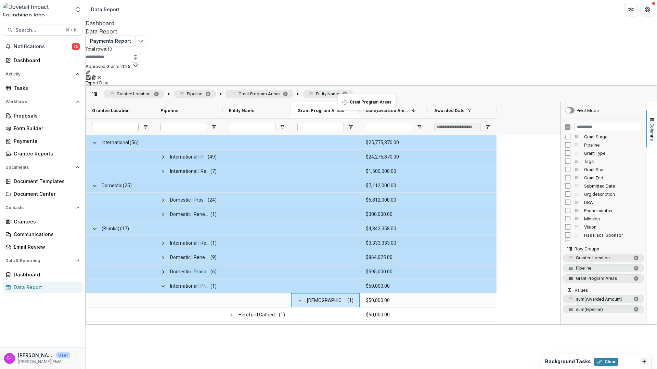
drag, startPoint x: 425, startPoint y: 92, endPoint x: 341, endPoint y: 98, distance: 84.7
click at [320, 307] on div "Grantee Location Pipeline Grant Program Areas Entity Name Drag here to set colu…" at bounding box center [371, 205] width 571 height 239
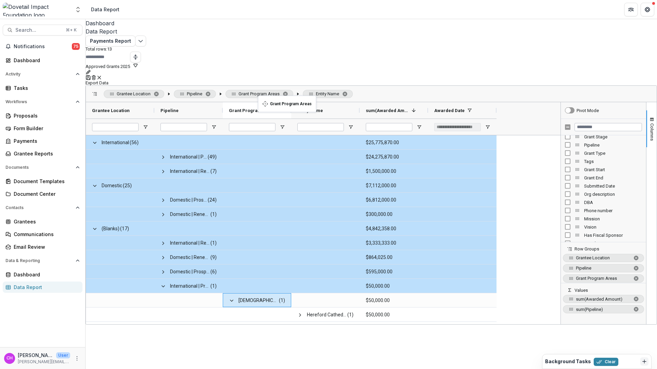
drag, startPoint x: 358, startPoint y: 93, endPoint x: 261, endPoint y: 100, distance: 97.0
click at [291, 341] on div "Dashboard Data Report Payments Report Total rows: 13 Approved Grants 2025 Perso…" at bounding box center [371, 194] width 571 height 350
click at [516, 264] on div "International (56) $25,775,870.00 International | Prospects Pipeline (49) $24,2…" at bounding box center [323, 229] width 474 height 189
click at [519, 248] on div "International (56) $25,775,870.00 International | Prospects Pipeline (49) $24,2…" at bounding box center [323, 229] width 474 height 189
click at [524, 180] on div "International (56) $25,775,870.00 International | Prospects Pipeline (49) $24,2…" at bounding box center [323, 229] width 474 height 189
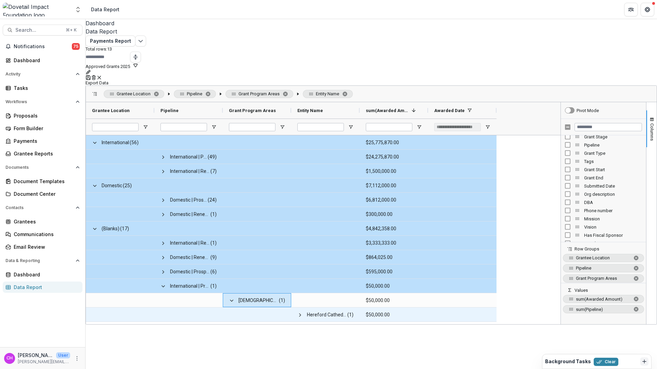
click at [445, 332] on div "Dashboard Data Report Payments Report Total rows: 13 Approved Grants 2025 Perso…" at bounding box center [371, 194] width 571 height 350
click at [223, 308] on div at bounding box center [188, 315] width 68 height 14
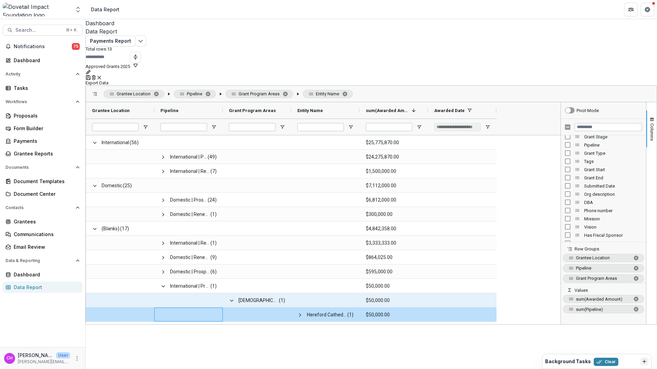
click at [202, 294] on span at bounding box center [188, 301] width 56 height 14
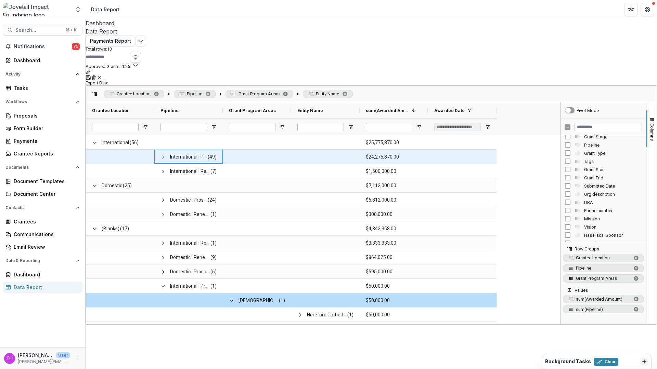
click at [166, 155] on span at bounding box center [162, 157] width 5 height 5
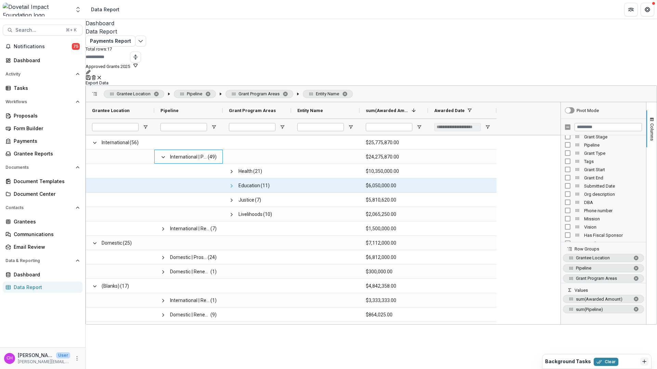
click at [234, 183] on span at bounding box center [231, 185] width 5 height 5
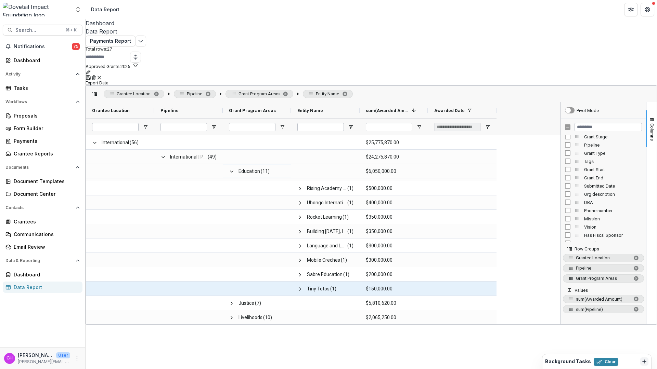
scroll to position [41, 0]
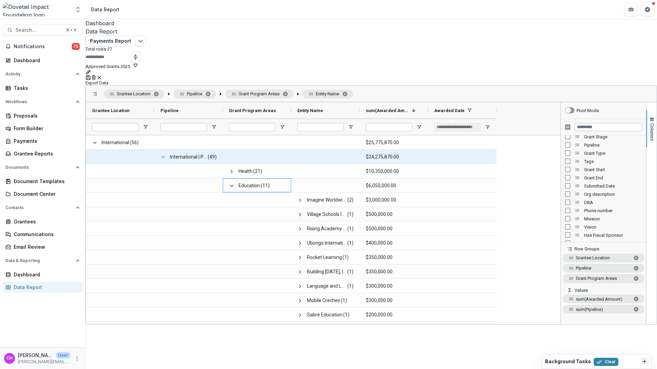
click at [166, 155] on span at bounding box center [162, 157] width 5 height 5
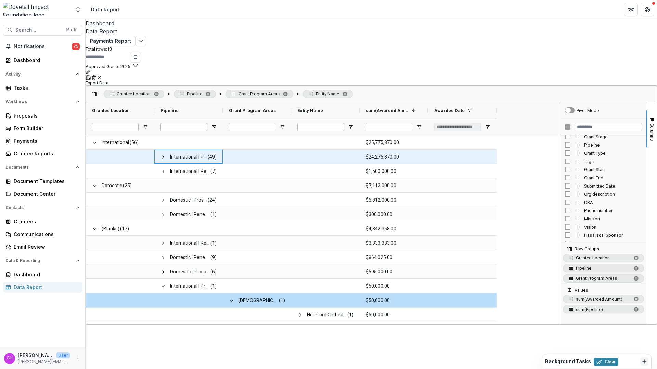
click at [166, 155] on span at bounding box center [162, 157] width 5 height 5
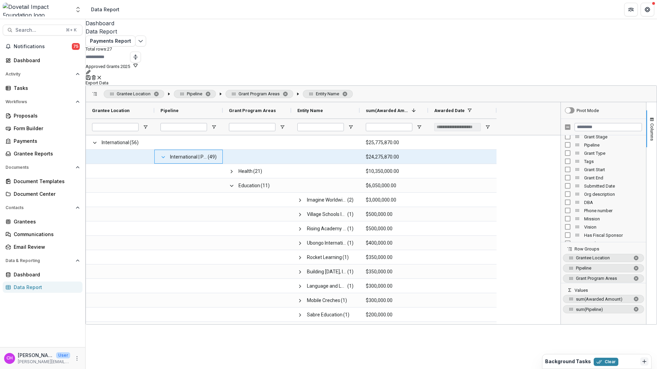
click at [166, 155] on span at bounding box center [162, 157] width 5 height 5
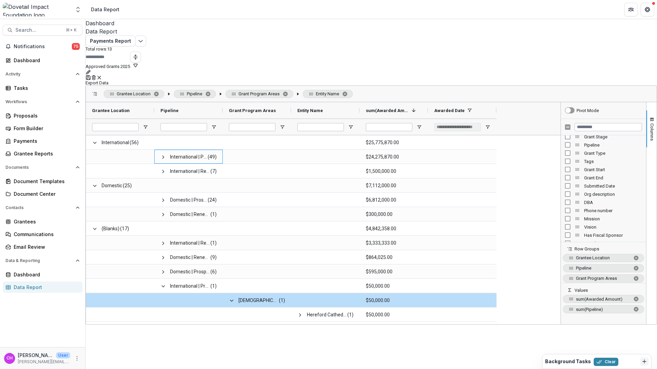
click at [323, 328] on div "Dashboard Data Report Payments Report Total rows: 13 Approved Grants 2025 Perso…" at bounding box center [371, 194] width 571 height 350
click at [323, 327] on div "Dashboard Data Report Payments Report Total rows: 13 Approved Grants 2025 Perso…" at bounding box center [371, 194] width 571 height 350
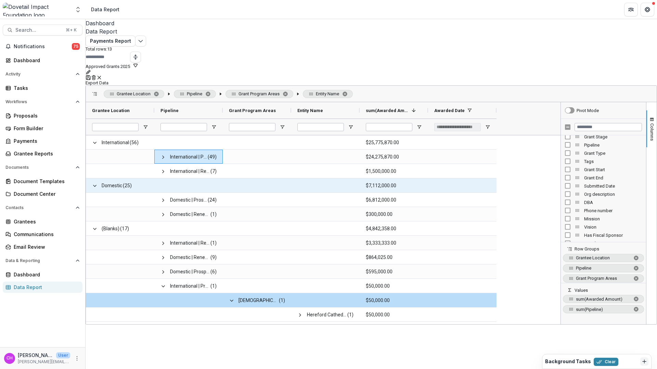
click at [122, 179] on span "Domestic" at bounding box center [112, 186] width 21 height 14
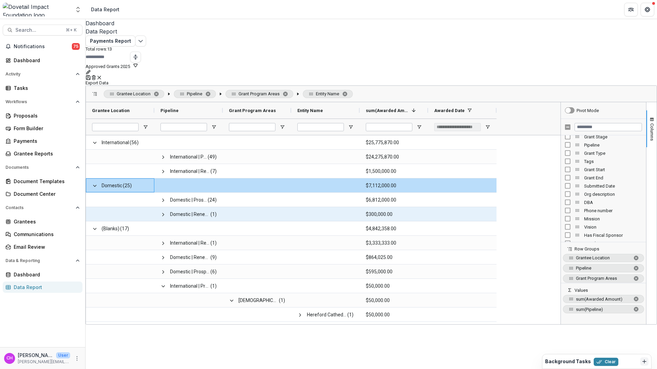
click at [115, 236] on span at bounding box center [120, 243] width 56 height 14
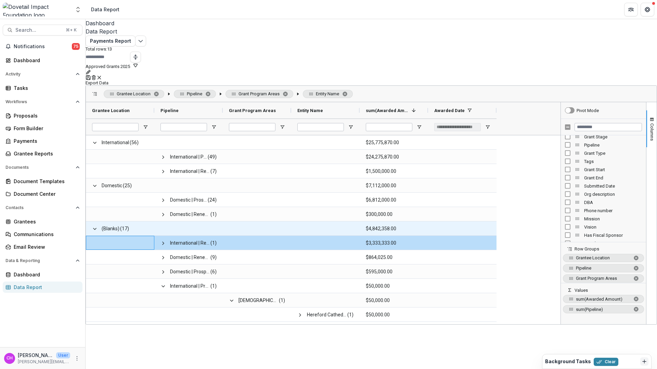
click at [119, 222] on span "(Blanks)" at bounding box center [111, 229] width 18 height 14
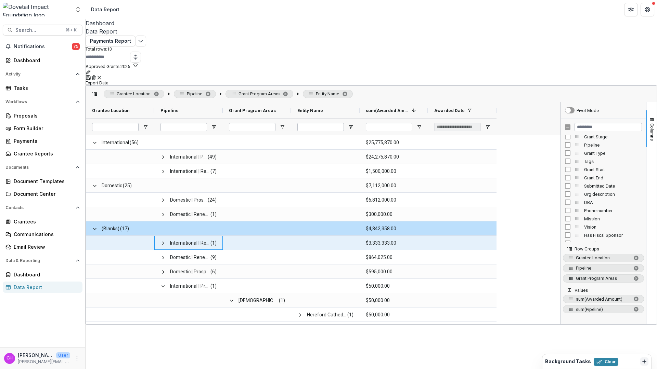
click at [195, 236] on span "International | Renewal Pipeline" at bounding box center [190, 243] width 40 height 14
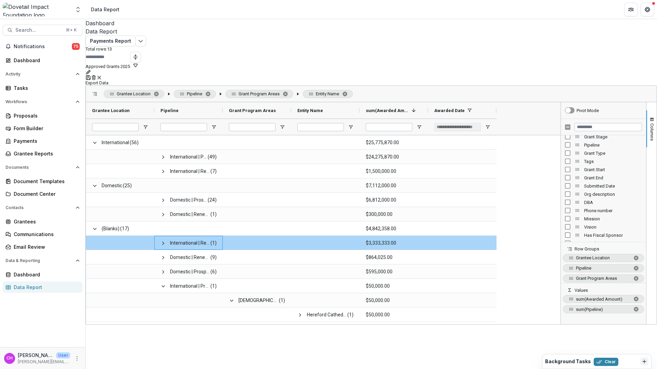
click at [166, 236] on span at bounding box center [162, 243] width 5 height 14
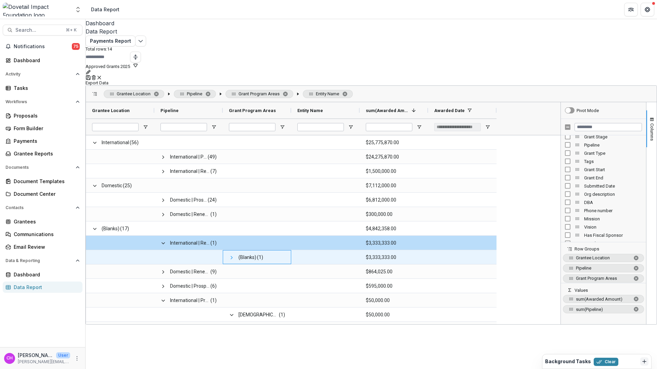
click at [234, 255] on span at bounding box center [231, 257] width 5 height 5
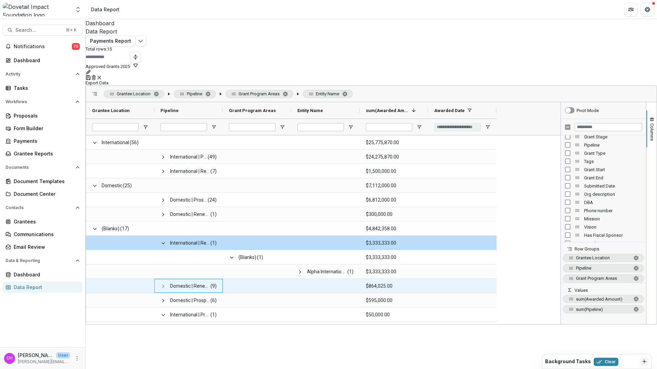
click at [166, 284] on span at bounding box center [162, 286] width 5 height 5
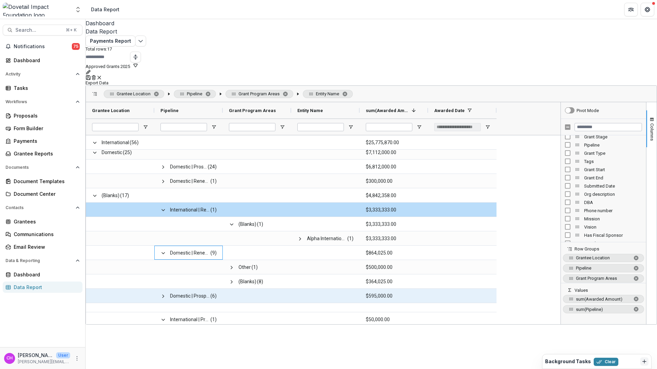
scroll to position [55, 0]
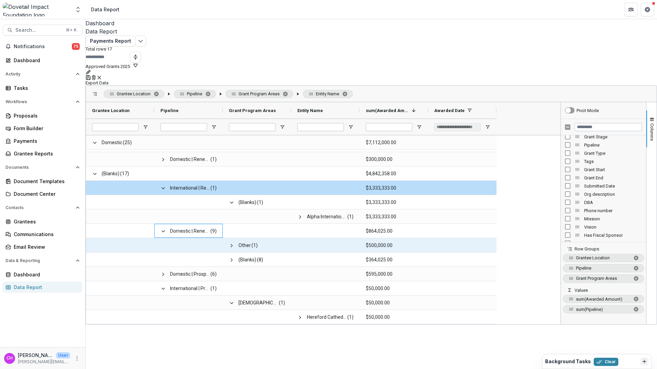
click at [234, 239] on span at bounding box center [231, 246] width 5 height 14
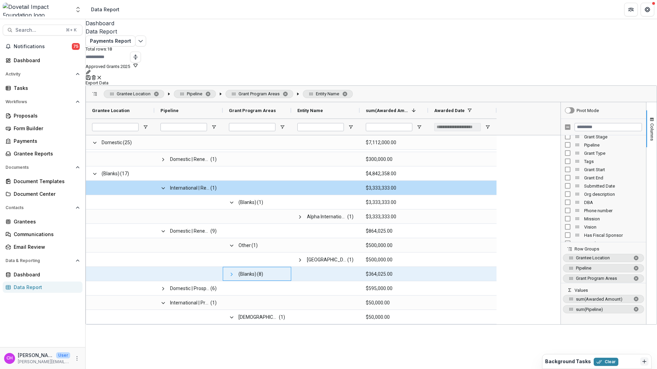
click at [234, 272] on span at bounding box center [231, 274] width 5 height 5
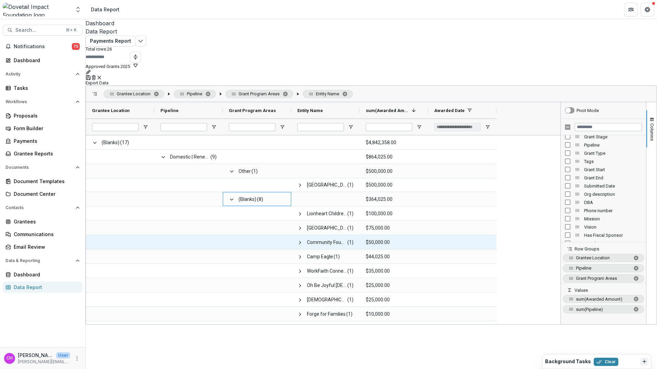
scroll to position [0, 0]
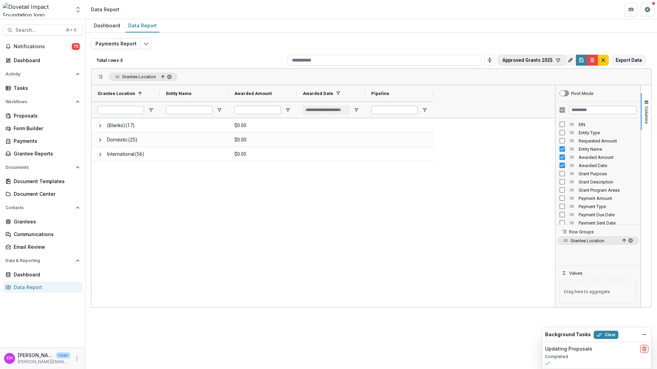
click at [555, 60] on icon "button" at bounding box center [557, 59] width 5 height 5
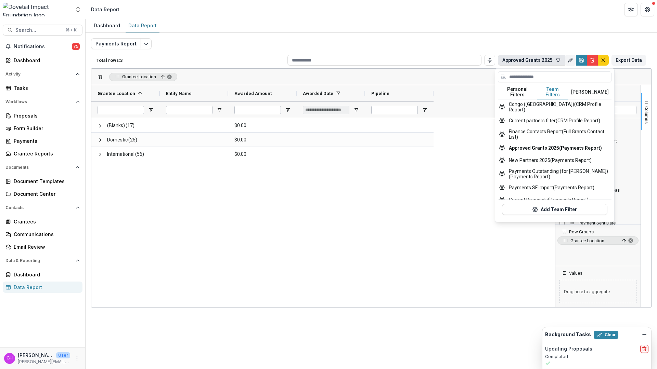
click at [554, 91] on button "Team Filters" at bounding box center [552, 92] width 31 height 14
click at [544, 155] on button "New Partners 2025 (Payments Report)" at bounding box center [555, 160] width 114 height 12
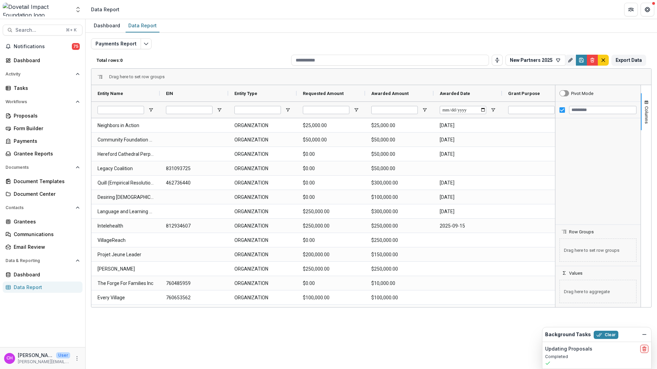
type input "**********"
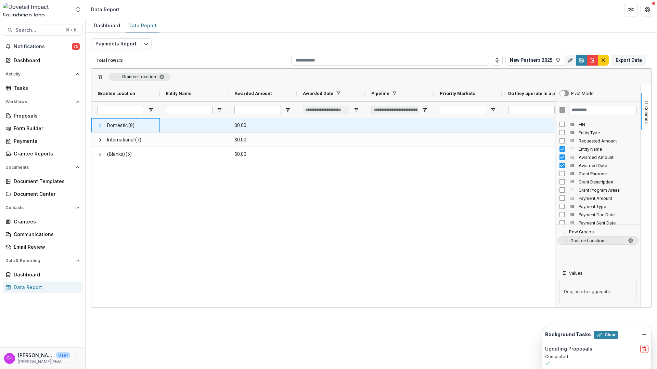
click at [99, 127] on span at bounding box center [99, 125] width 5 height 5
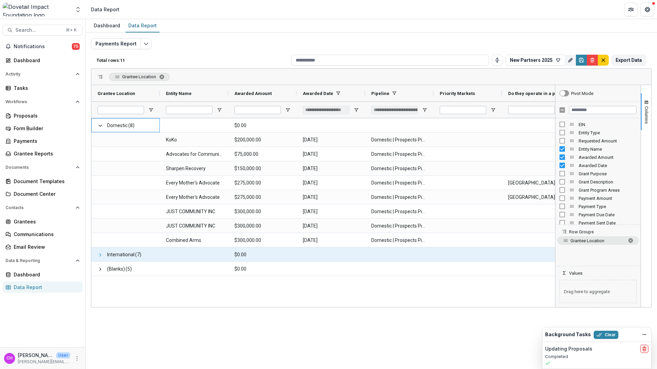
click at [101, 254] on span at bounding box center [99, 254] width 5 height 5
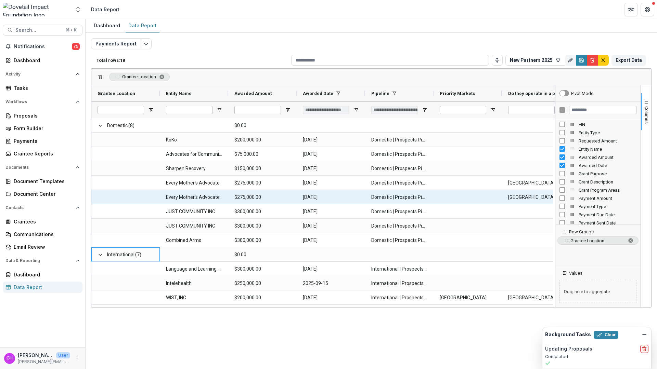
click at [190, 196] on Name-1602 "Every Mother's Advocate" at bounding box center [194, 198] width 56 height 14
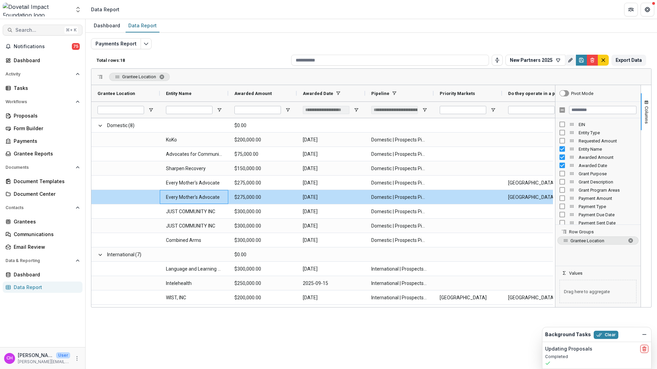
click at [45, 26] on button "Search... ⌘ + K" at bounding box center [43, 30] width 80 height 11
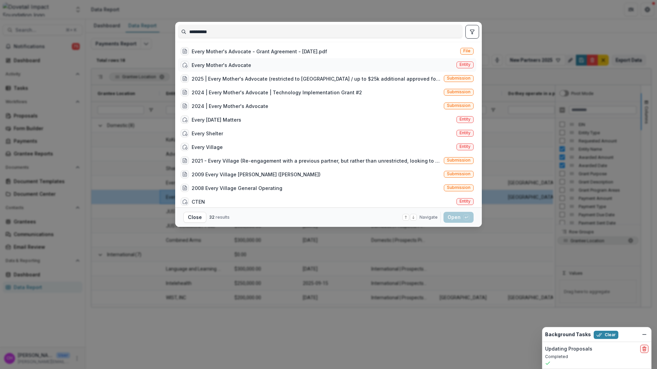
type input "**********"
click at [288, 65] on div "Every Mother's Advocate Entity" at bounding box center [327, 65] width 298 height 14
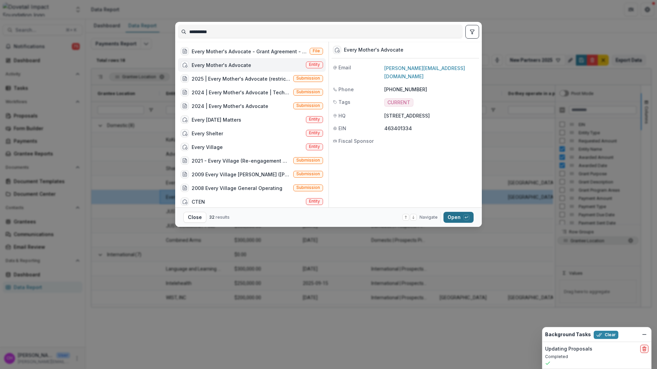
click at [460, 217] on button "Open with enter key" at bounding box center [458, 217] width 30 height 11
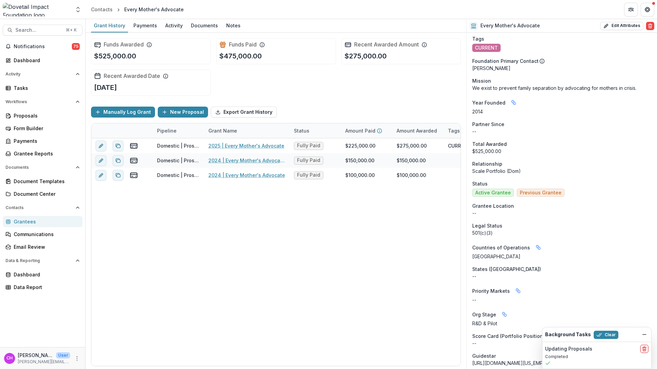
scroll to position [94, 0]
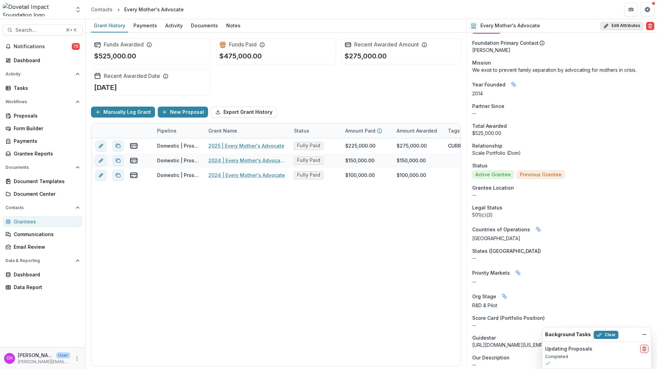
click at [625, 27] on button "Edit Attributes" at bounding box center [621, 26] width 43 height 8
select select "**"
select select "**********"
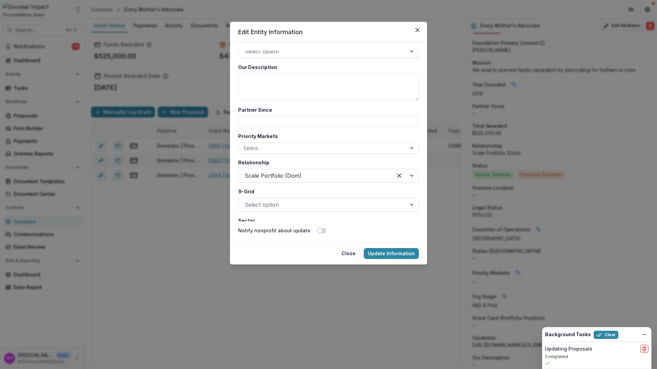
scroll to position [1340, 0]
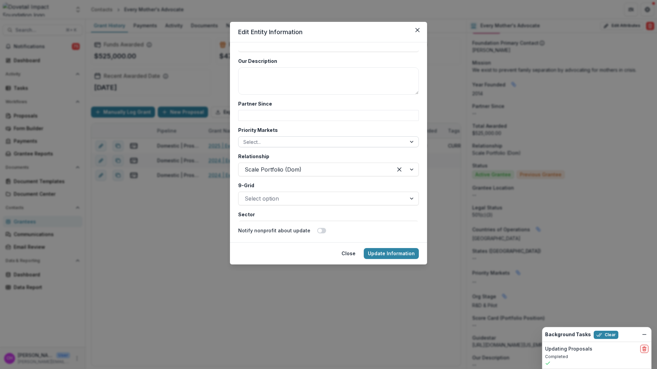
click at [351, 140] on div at bounding box center [322, 142] width 158 height 9
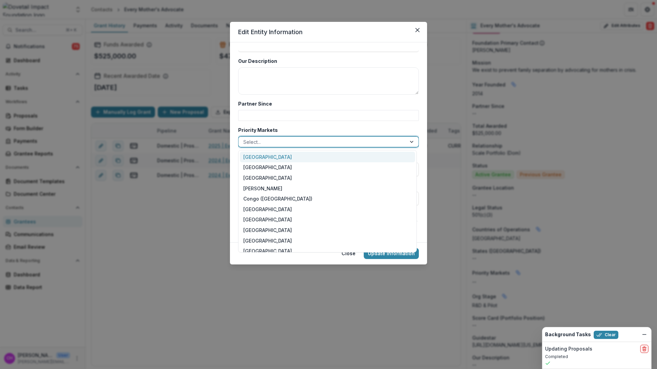
click at [356, 128] on label "Priority Markets" at bounding box center [326, 130] width 176 height 7
click at [245, 139] on input "Priority Markets" at bounding box center [243, 142] width 1 height 7
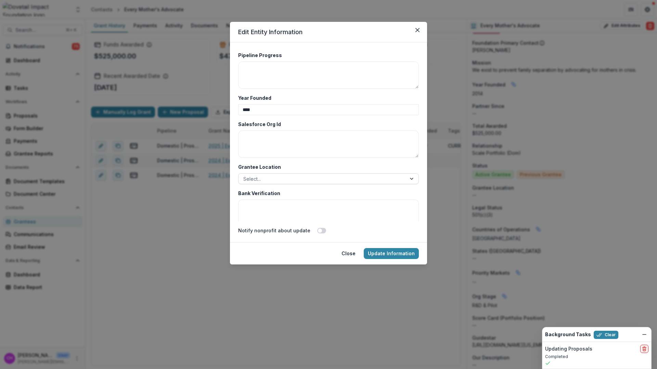
scroll to position [1820, 0]
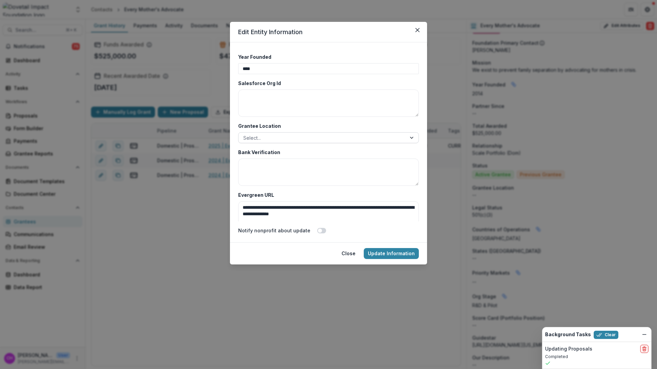
click at [329, 136] on div at bounding box center [322, 138] width 158 height 9
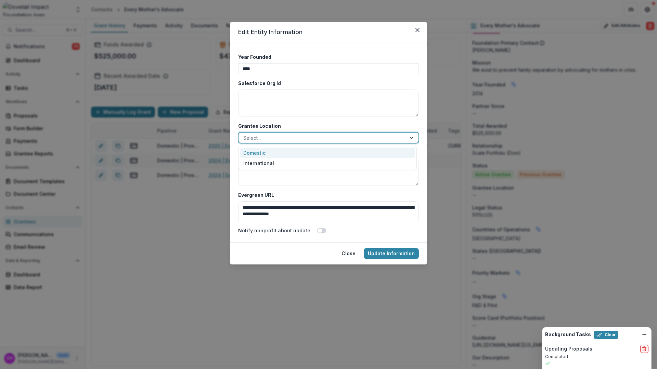
click at [329, 153] on div "Domestic" at bounding box center [327, 153] width 175 height 11
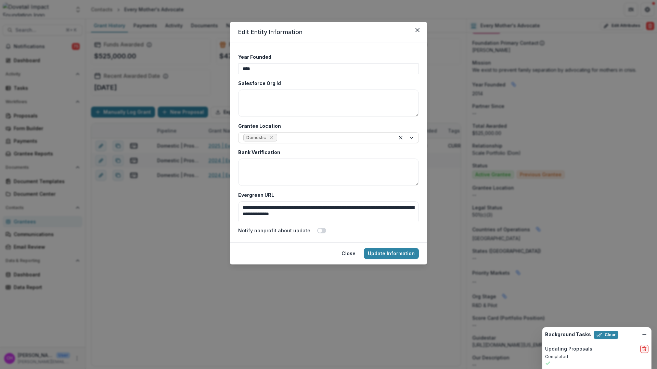
click at [304, 149] on label "Bank Verification" at bounding box center [326, 152] width 176 height 7
click at [304, 159] on textarea "Bank Verification" at bounding box center [328, 172] width 181 height 27
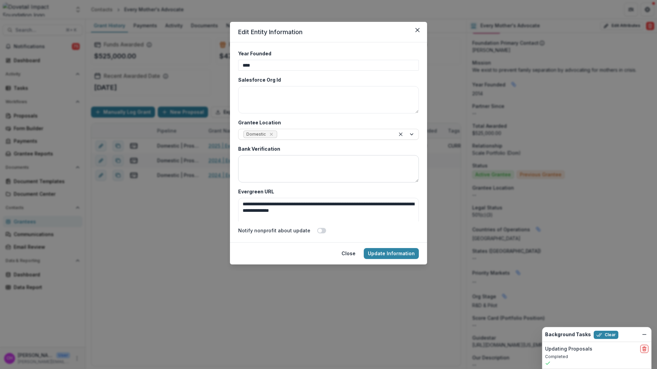
scroll to position [1827, 0]
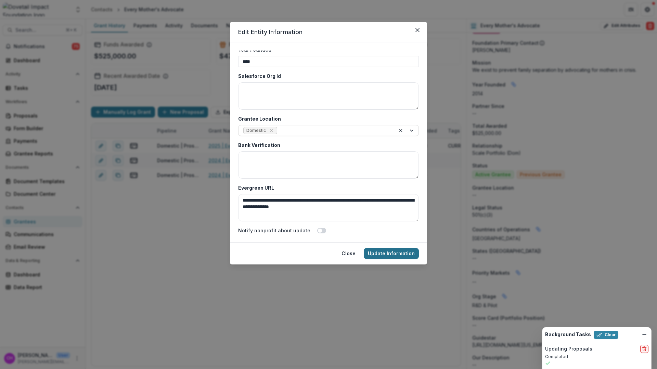
click at [399, 253] on button "Update Information" at bounding box center [391, 253] width 55 height 11
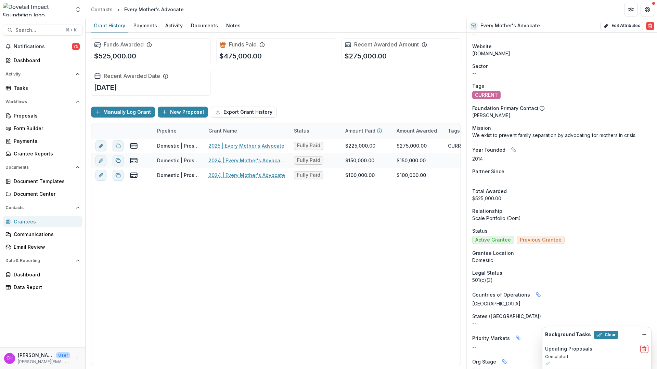
scroll to position [0, 0]
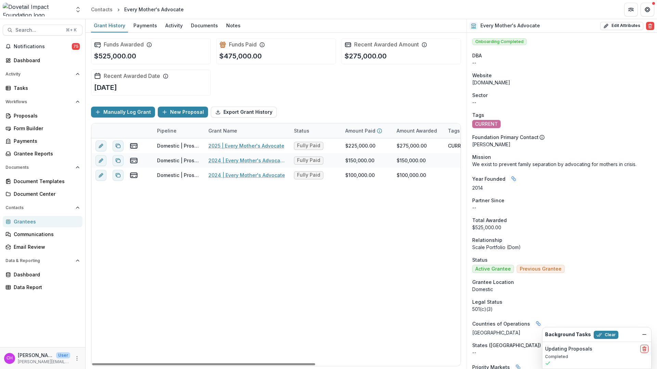
click at [315, 268] on div "Domestic | Prospects Pipeline 2025 | Every Mother's Advocate Fully Paid $225,00…" at bounding box center [395, 253] width 609 height 228
click at [39, 286] on div "Data Report" at bounding box center [45, 287] width 63 height 7
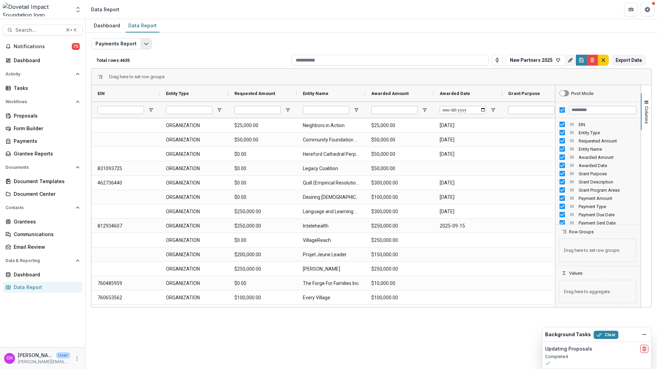
click at [144, 41] on icon "Edit selected report" at bounding box center [145, 43] width 5 height 5
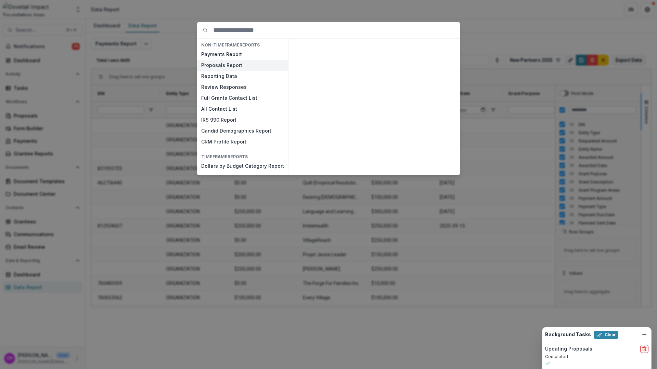
click at [234, 62] on button "Proposals Report" at bounding box center [242, 65] width 91 height 11
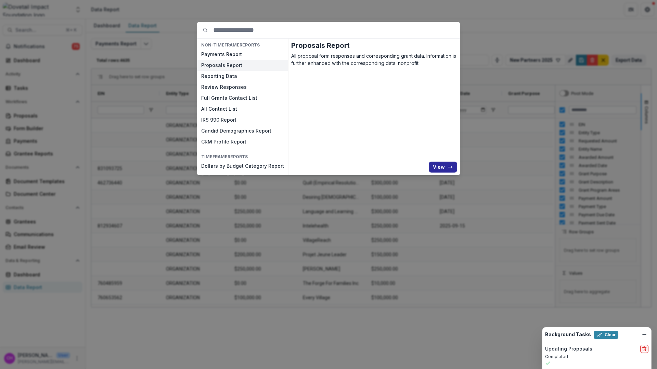
click at [439, 163] on button "View" at bounding box center [443, 167] width 28 height 11
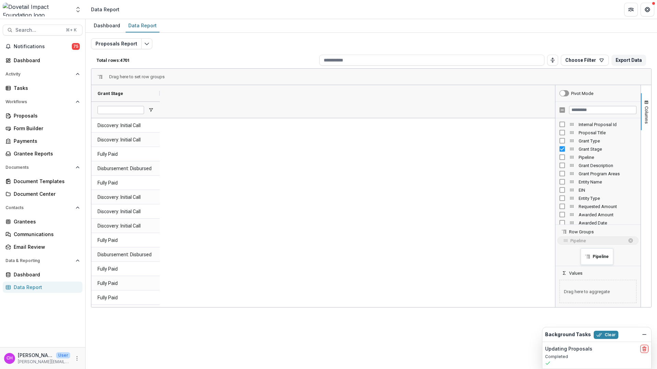
drag, startPoint x: 570, startPoint y: 157, endPoint x: 584, endPoint y: 253, distance: 96.4
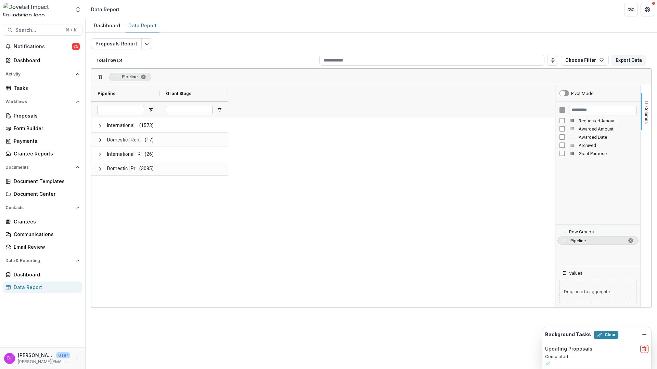
scroll to position [102, 0]
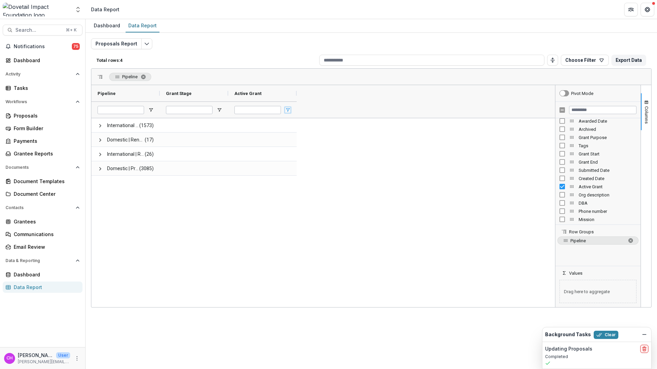
click at [288, 109] on span "Open Filter Menu" at bounding box center [287, 109] width 5 height 5
click at [298, 176] on div "false" at bounding box center [326, 175] width 64 height 5
type input "********"
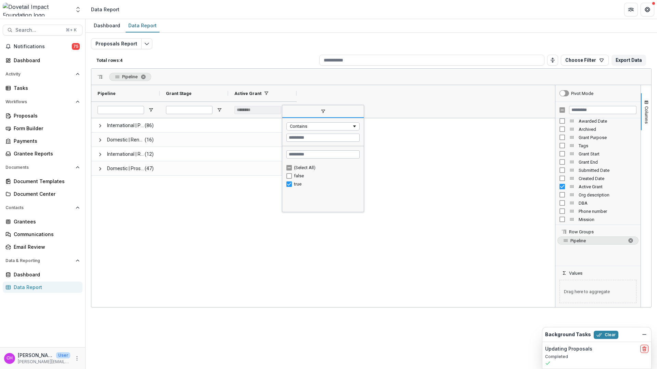
click at [248, 191] on div "International | Prospects Pipeline (86) Domestic | Renewal Pipeline (16) Intern…" at bounding box center [322, 212] width 463 height 189
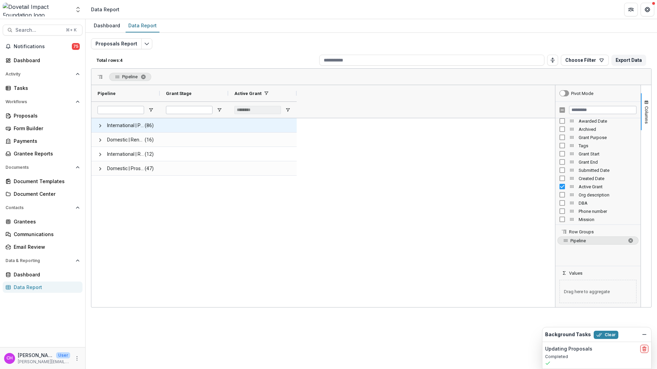
click at [95, 126] on div "International | Prospects Pipeline (86)" at bounding box center [125, 125] width 68 height 14
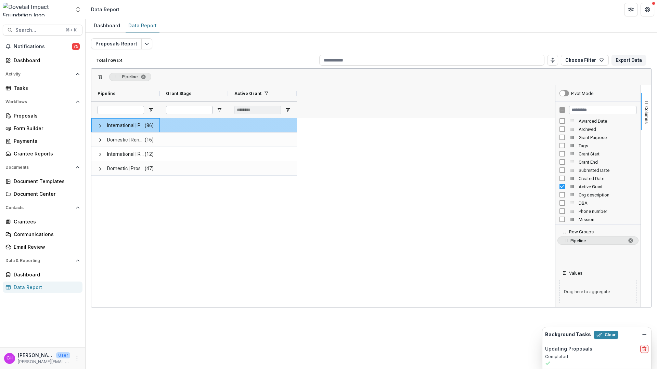
click at [97, 124] on div "International | Prospects Pipeline (86)" at bounding box center [125, 125] width 68 height 14
click at [101, 125] on span at bounding box center [99, 125] width 5 height 5
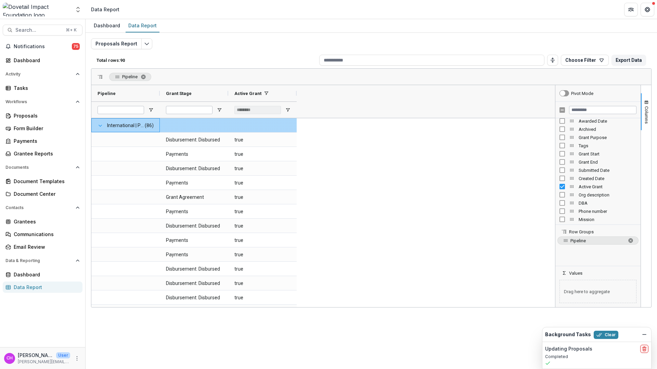
click at [99, 123] on span at bounding box center [99, 125] width 5 height 5
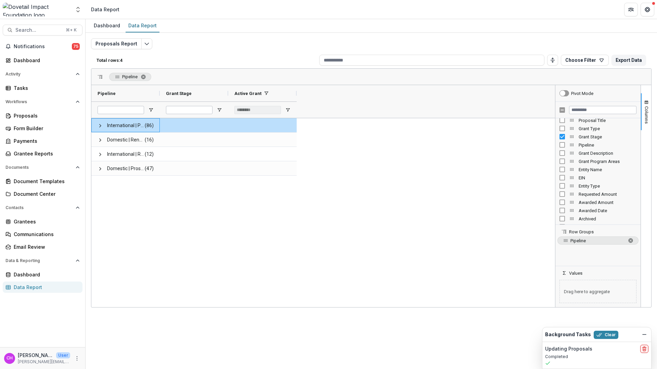
scroll to position [13, 0]
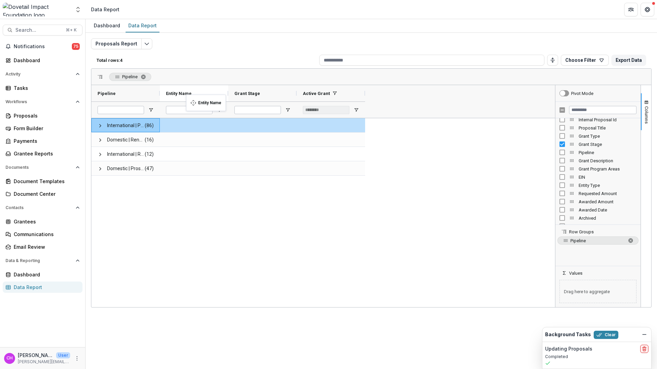
drag, startPoint x: 248, startPoint y: 91, endPoint x: 189, endPoint y: 98, distance: 59.6
click at [102, 126] on span at bounding box center [99, 125] width 5 height 5
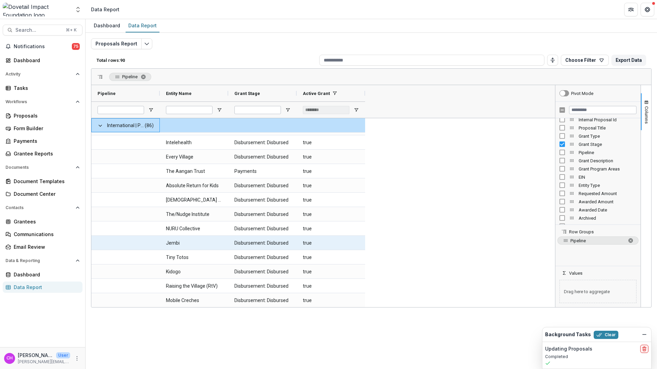
scroll to position [0, 0]
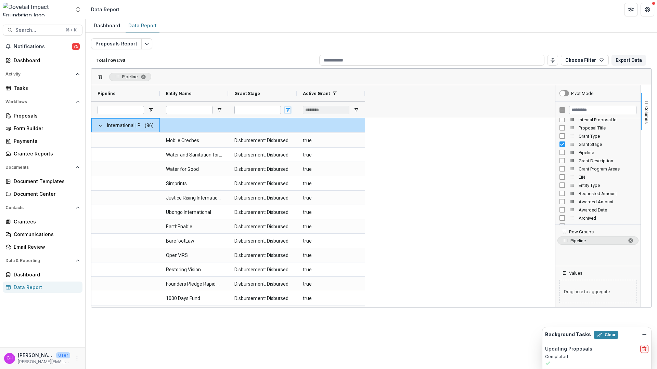
click at [286, 109] on span "Open Filter Menu" at bounding box center [287, 109] width 5 height 5
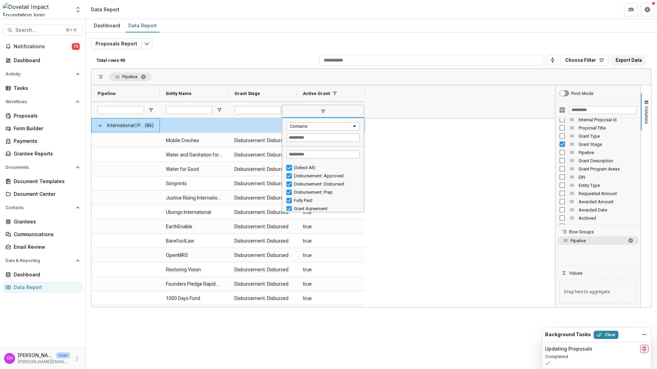
type input "***"
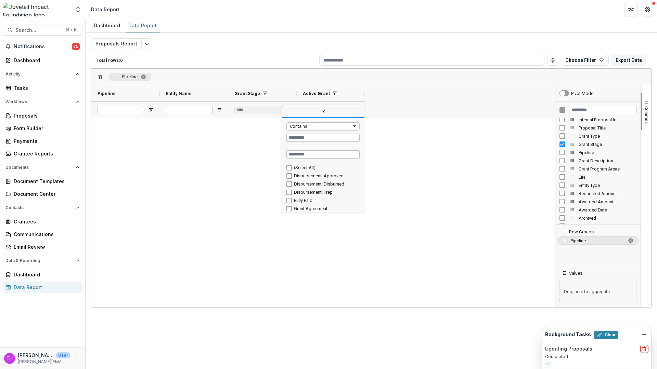
click at [306, 174] on div "Disbursement: Approved" at bounding box center [326, 175] width 64 height 5
type input "**********"
type input "********"
click at [307, 175] on div "Disbursement: Approved" at bounding box center [326, 175] width 64 height 5
type input "***"
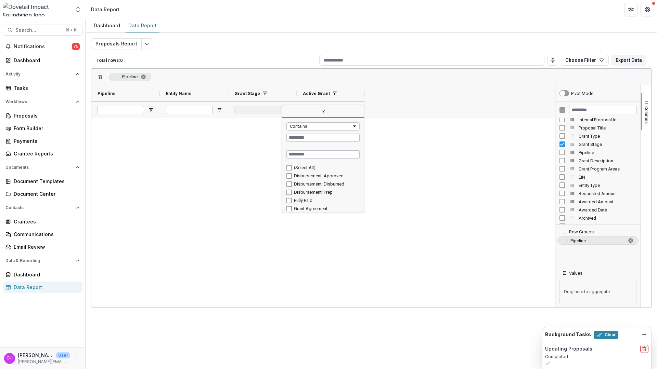
type input "********"
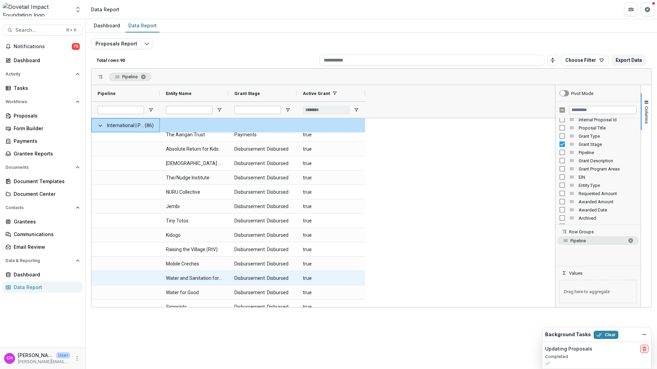
scroll to position [552, 0]
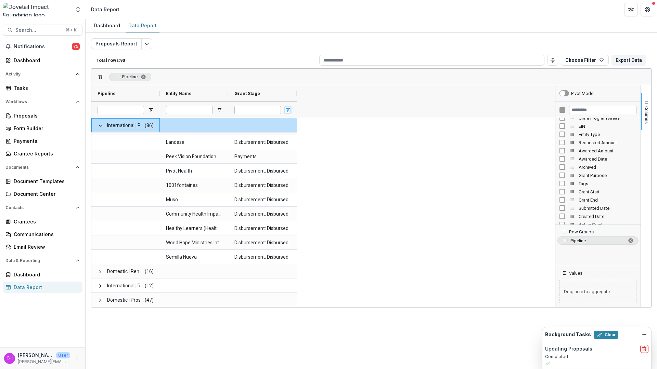
click at [288, 113] on span "Open Filter Menu" at bounding box center [287, 109] width 5 height 5
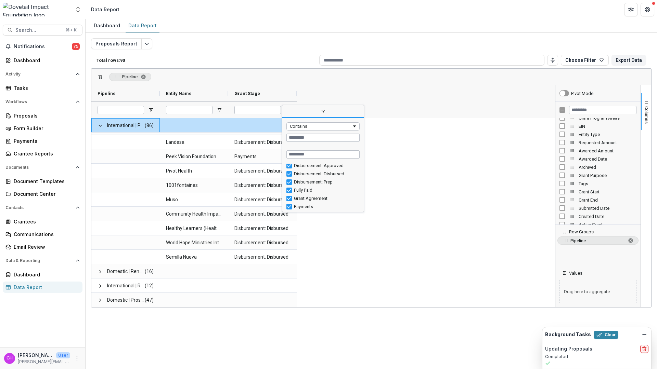
click at [325, 113] on span "filter" at bounding box center [322, 111] width 5 height 5
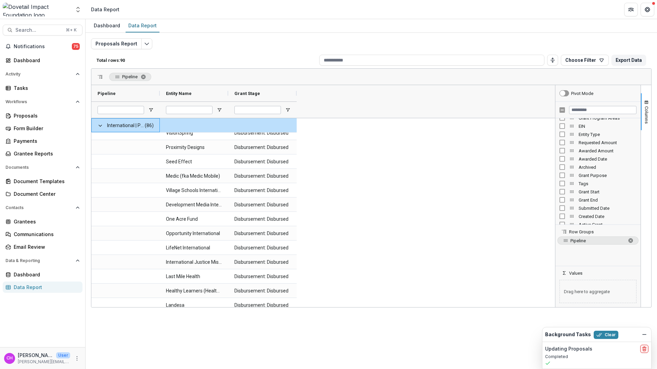
scroll to position [807, 0]
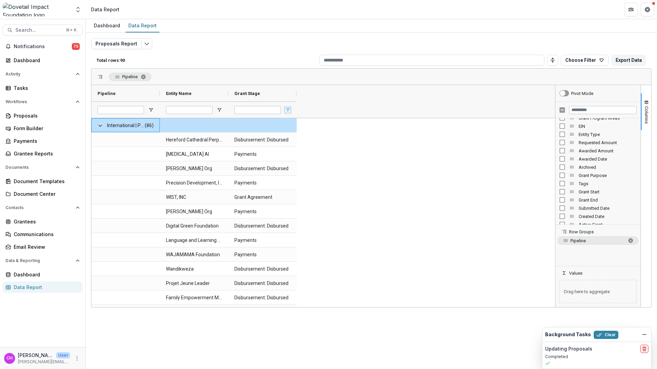
click at [289, 110] on span "Open Filter Menu" at bounding box center [287, 109] width 5 height 5
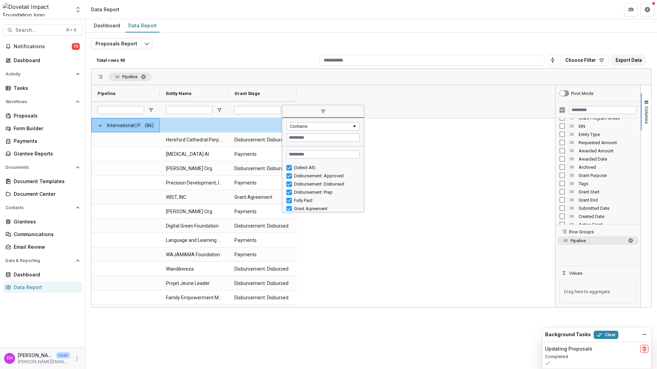
click at [303, 170] on div "(Select All)" at bounding box center [322, 168] width 73 height 8
click at [297, 168] on div "(Select All)" at bounding box center [326, 167] width 64 height 5
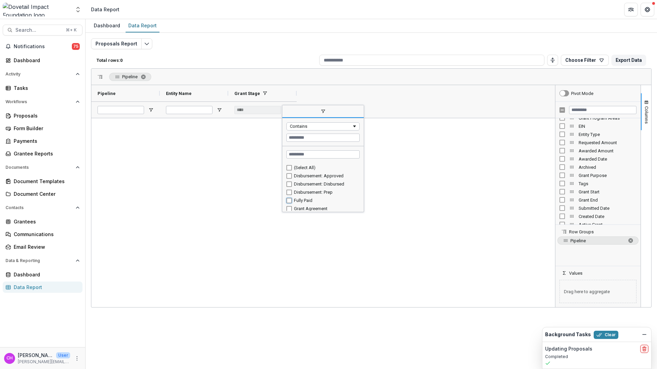
type input "**********"
click at [219, 207] on div "Domestic | Renewal Pipeline (13) International | Renewal Pipeline (11)" at bounding box center [322, 212] width 463 height 189
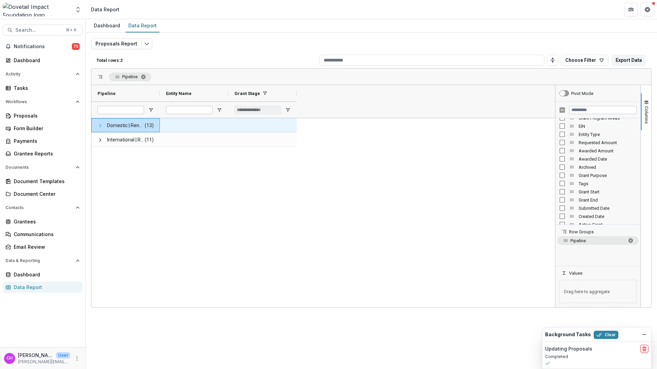
click at [99, 125] on span at bounding box center [99, 125] width 5 height 5
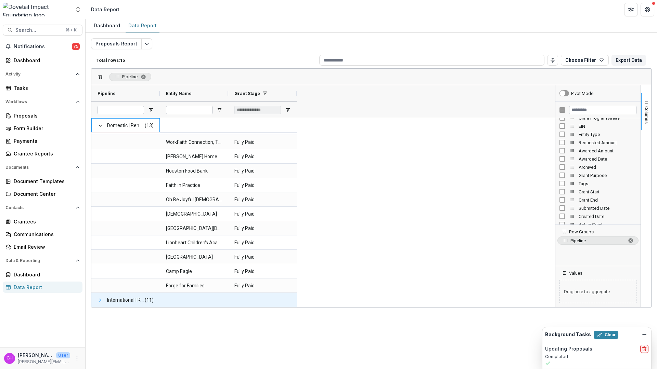
click at [101, 301] on span at bounding box center [99, 300] width 5 height 5
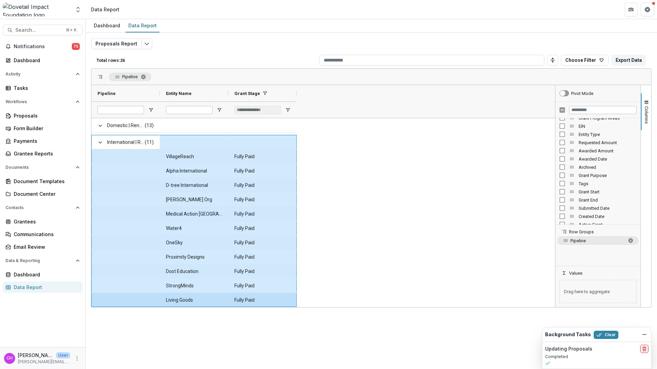
click at [253, 304] on Stage-3610 "Fully Paid" at bounding box center [262, 300] width 56 height 14
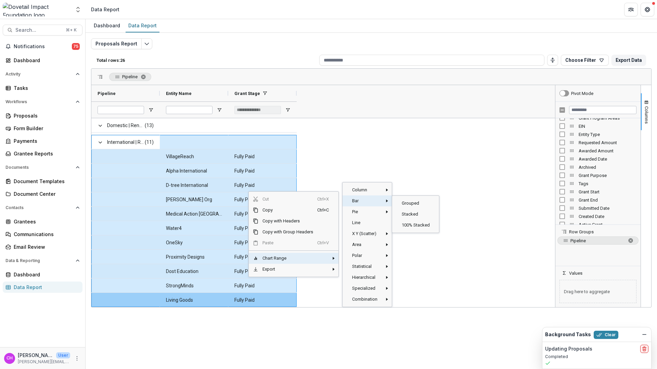
click at [375, 201] on span "Bar" at bounding box center [365, 201] width 34 height 11
click at [409, 204] on span "Grouped‎" at bounding box center [415, 203] width 37 height 11
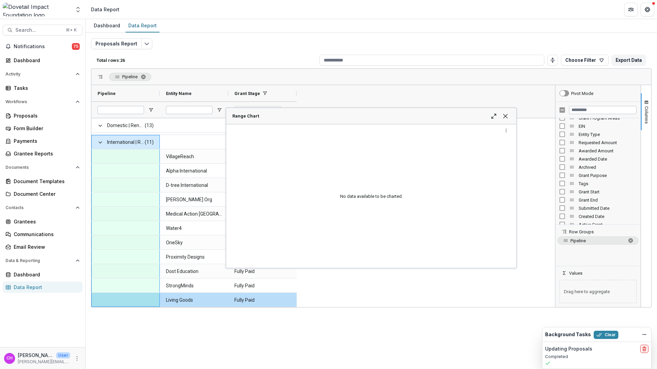
click at [502, 118] on div "Range Chart" at bounding box center [498, 116] width 23 height 5
click at [506, 116] on span "Range Chart" at bounding box center [504, 116] width 5 height 5
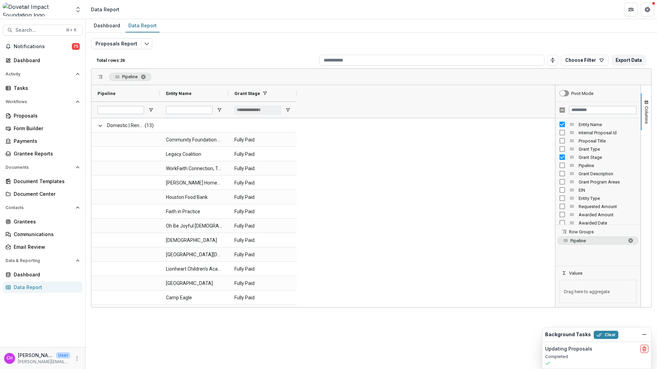
click at [588, 216] on span "Awarded Amount" at bounding box center [607, 214] width 58 height 5
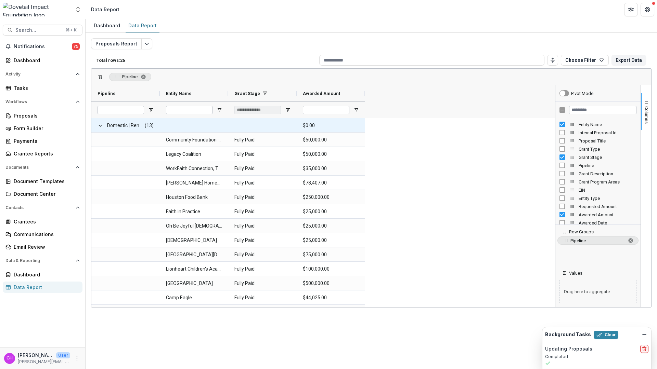
click at [118, 124] on span "Domestic | Renewal Pipeline" at bounding box center [125, 126] width 37 height 14
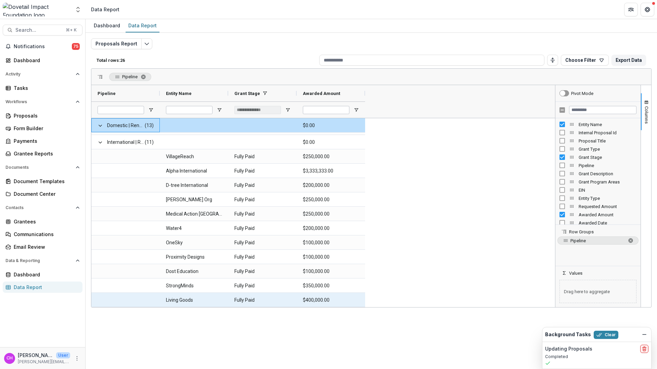
click at [326, 300] on Amount-3658 "$400,000.00" at bounding box center [331, 300] width 56 height 14
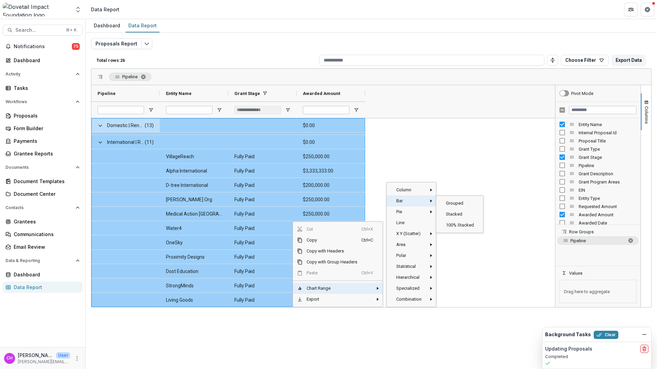
click at [409, 202] on span "Bar" at bounding box center [409, 201] width 34 height 11
click at [458, 205] on span "Grouped‎" at bounding box center [460, 203] width 37 height 11
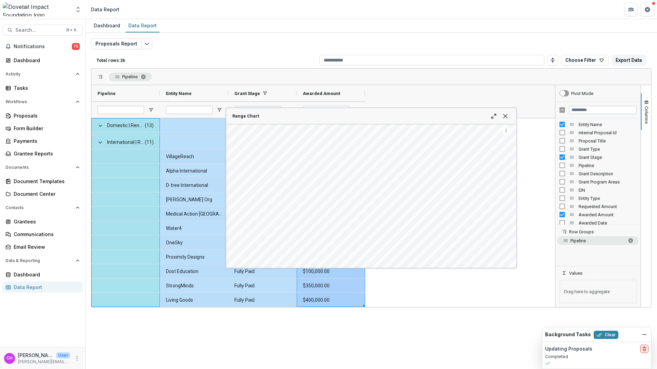
click at [510, 115] on div "Range Chart" at bounding box center [371, 116] width 290 height 16
click at [506, 117] on span "Range Chart" at bounding box center [504, 116] width 5 height 5
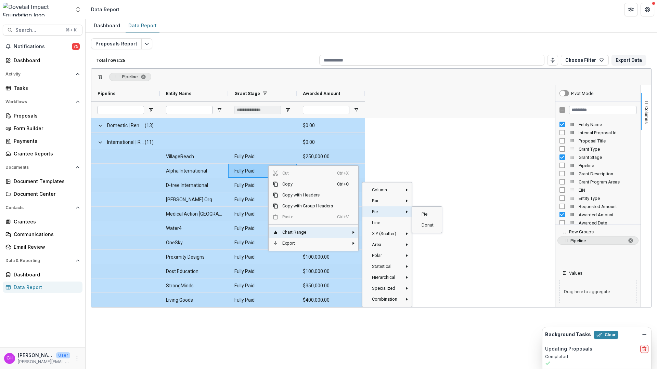
click at [392, 211] on span "Pie" at bounding box center [385, 212] width 34 height 11
click at [426, 213] on span "Pie‎" at bounding box center [427, 214] width 20 height 11
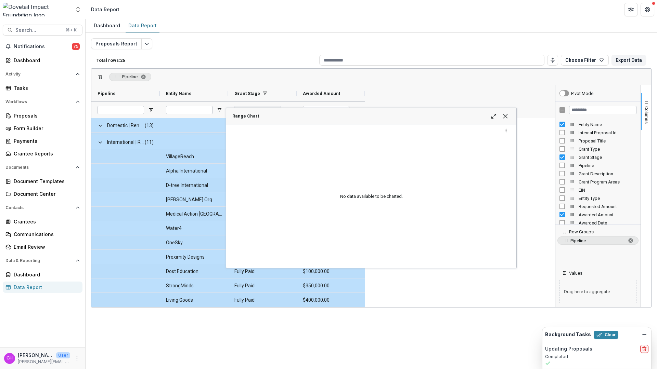
click at [502, 117] on div "Range Chart" at bounding box center [498, 116] width 23 height 5
click at [506, 116] on span "Range Chart" at bounding box center [504, 116] width 5 height 5
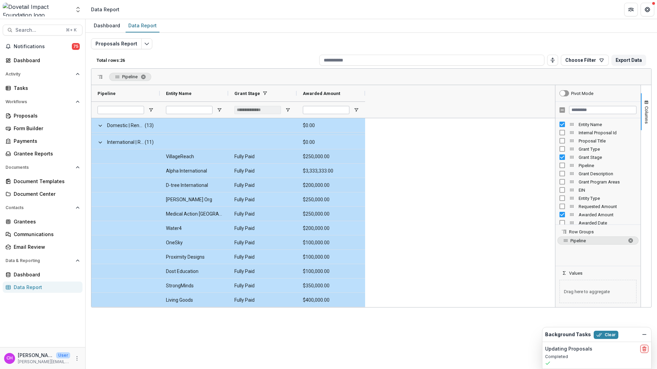
click at [508, 232] on div "Legacy Coalition Fully Paid $50,000.00 WorkFaith Connection, The Fully Paid $35…" at bounding box center [321, 120] width 461 height 373
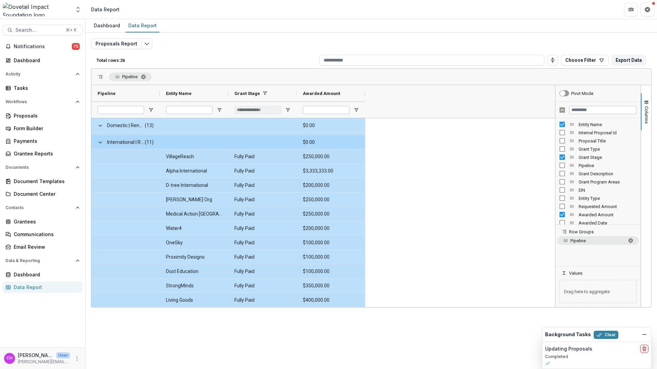
click at [333, 145] on Amount-3694 "$0.00" at bounding box center [331, 142] width 56 height 14
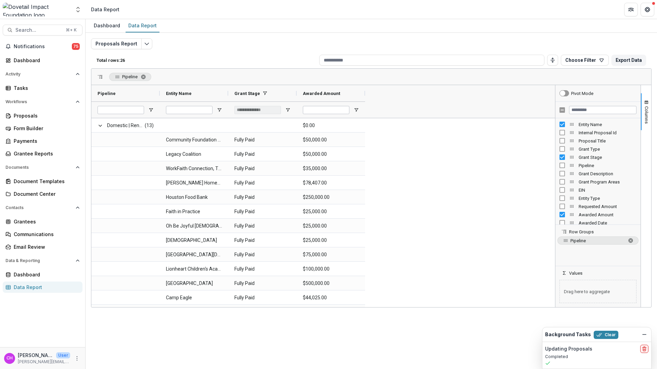
click at [473, 347] on div "Dashboard Data Report Proposals Report Total rows: 26 Choose Filter Personal Fi…" at bounding box center [371, 194] width 571 height 350
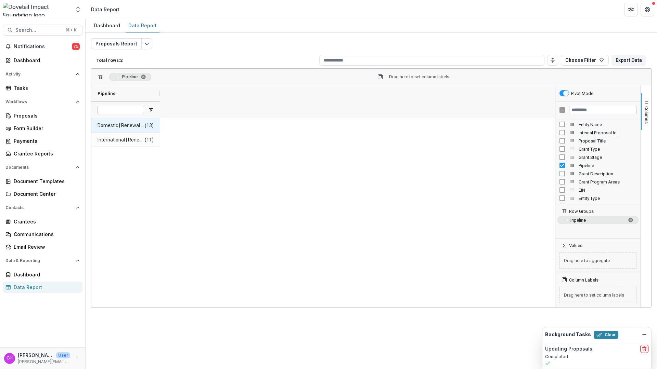
click at [145, 125] on span "(13)" at bounding box center [149, 126] width 9 height 14
click at [130, 126] on span "Domestic | Renewal Pipeline" at bounding box center [120, 126] width 47 height 14
click at [198, 144] on div "Domestic | Renewal Pipeline (13) International | Renewal Pipeline (11)" at bounding box center [322, 212] width 463 height 189
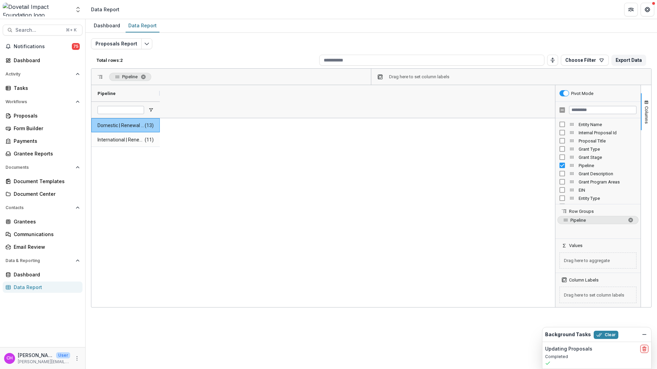
click at [593, 235] on div "Pipeline" at bounding box center [597, 226] width 85 height 25
click at [144, 43] on icon "Edit selected report" at bounding box center [146, 43] width 5 height 5
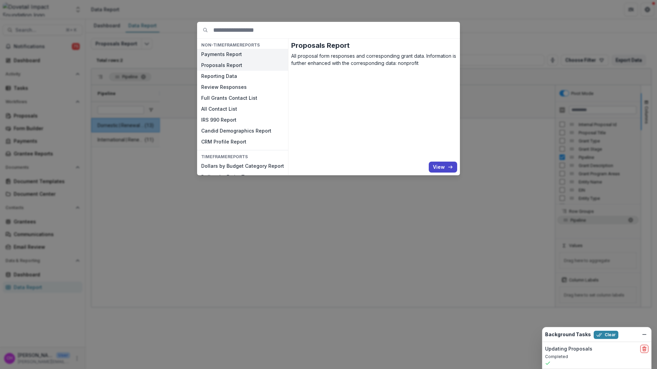
click at [227, 52] on button "Payments Report" at bounding box center [242, 54] width 91 height 11
click at [442, 166] on button "View" at bounding box center [443, 167] width 28 height 11
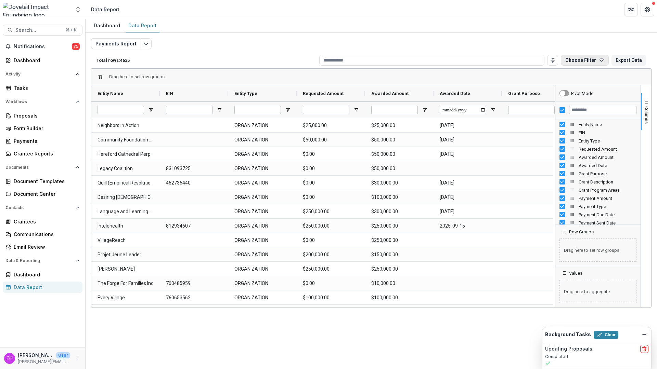
click at [579, 56] on button "Choose Filter" at bounding box center [585, 60] width 48 height 11
click at [550, 89] on button "Team Filters" at bounding box center [545, 92] width 31 height 14
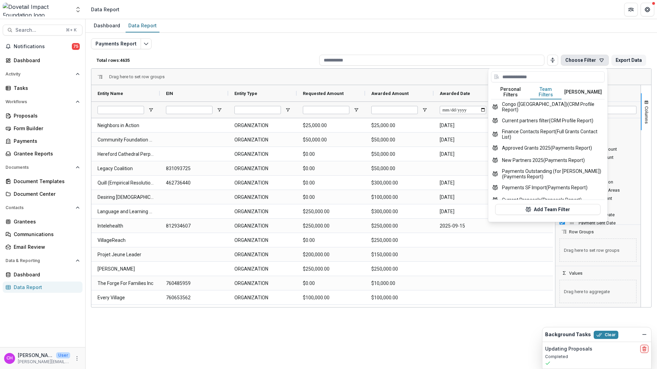
click at [507, 93] on button "Personal Filters" at bounding box center [510, 92] width 39 height 14
click at [539, 87] on button "Team Filters" at bounding box center [545, 92] width 31 height 14
click at [532, 117] on button "Current partners filter (CRM Profile Report)" at bounding box center [548, 121] width 114 height 12
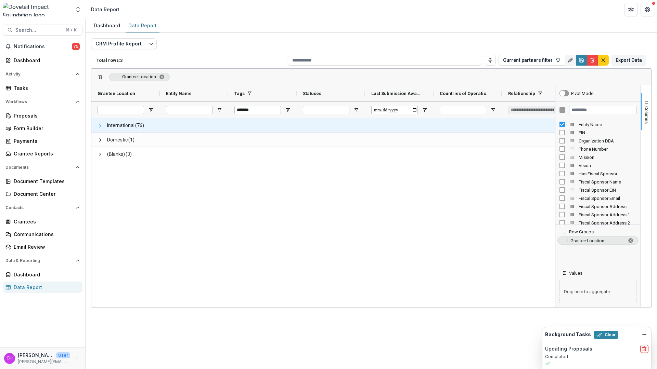
click at [100, 125] on span at bounding box center [99, 125] width 5 height 5
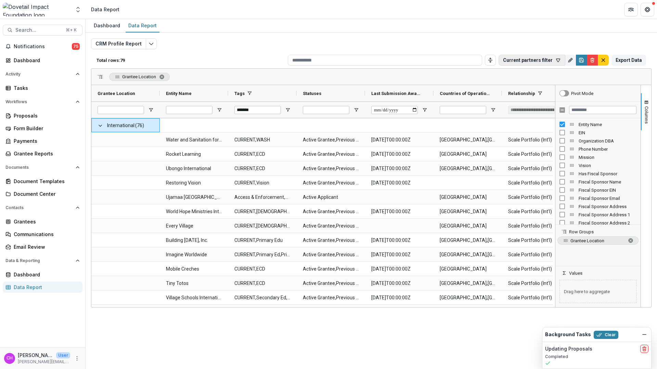
click at [557, 62] on icon "button" at bounding box center [558, 60] width 4 height 3
click at [556, 91] on button "Team Filters" at bounding box center [553, 92] width 31 height 14
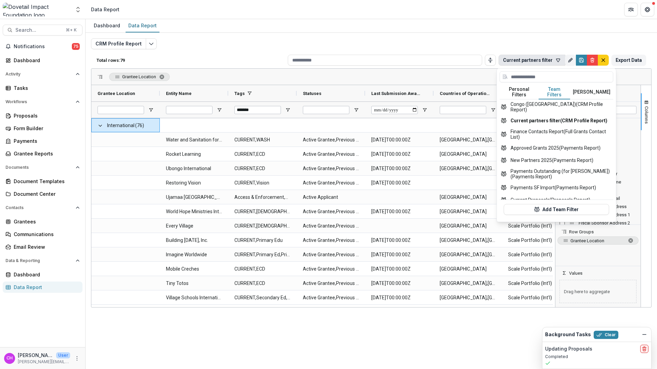
click at [586, 84] on div at bounding box center [556, 78] width 114 height 14
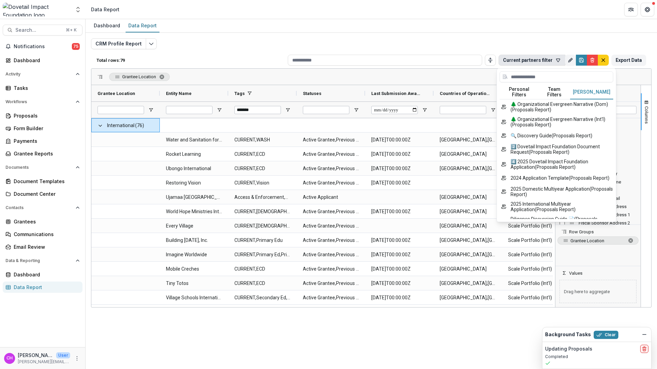
click at [585, 88] on button "[PERSON_NAME]" at bounding box center [591, 92] width 43 height 14
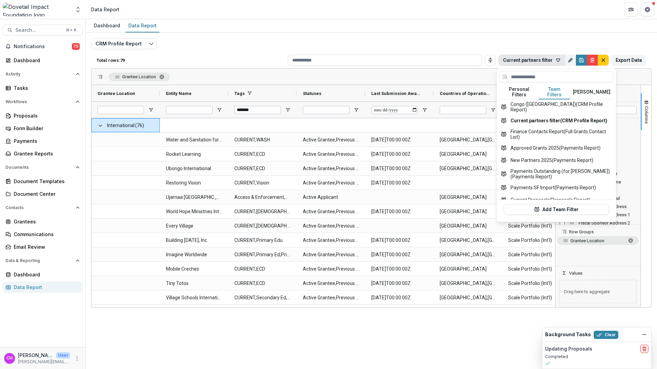
click at [560, 91] on button "Team Filters" at bounding box center [553, 92] width 31 height 14
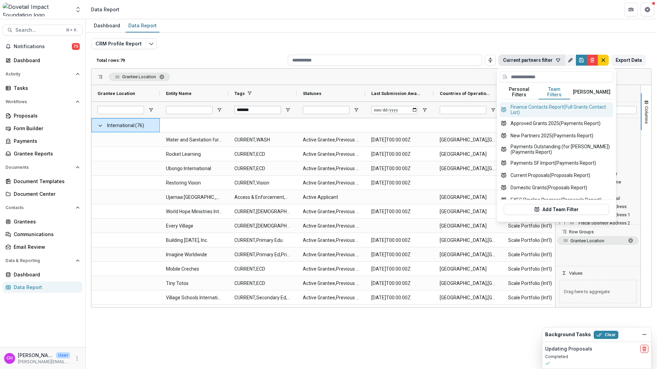
scroll to position [25, 0]
click at [546, 123] on button "Approved Grants 2025 (Payments Report)" at bounding box center [556, 123] width 114 height 12
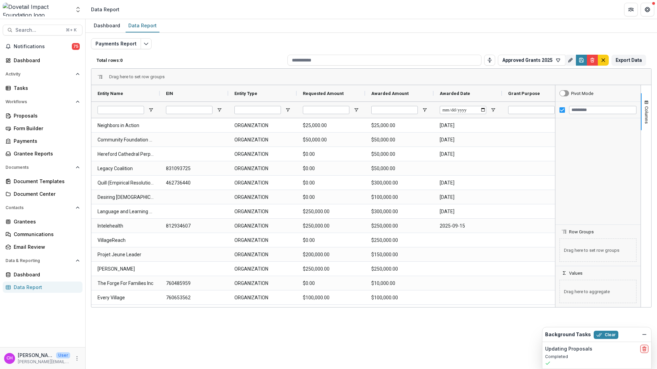
type input "**********"
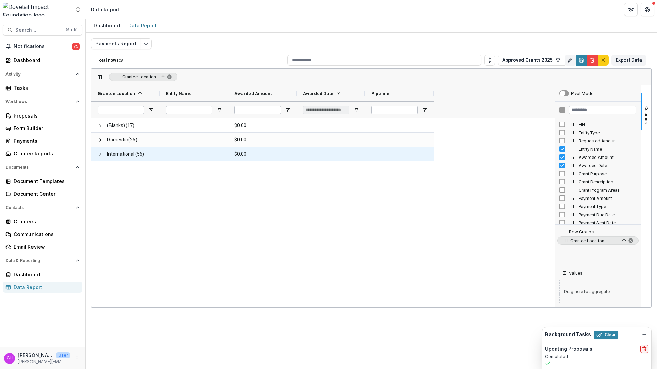
click at [102, 155] on span at bounding box center [99, 154] width 5 height 5
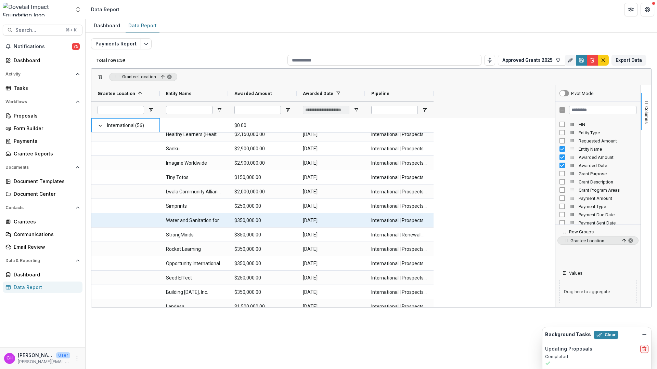
scroll to position [180, 0]
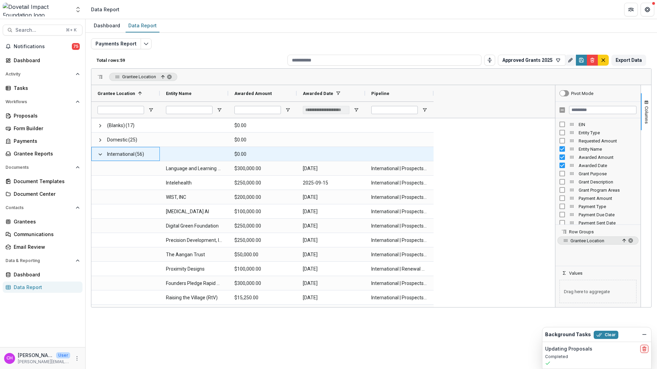
click at [245, 154] on Amount-6705 "$0.00" at bounding box center [262, 154] width 56 height 14
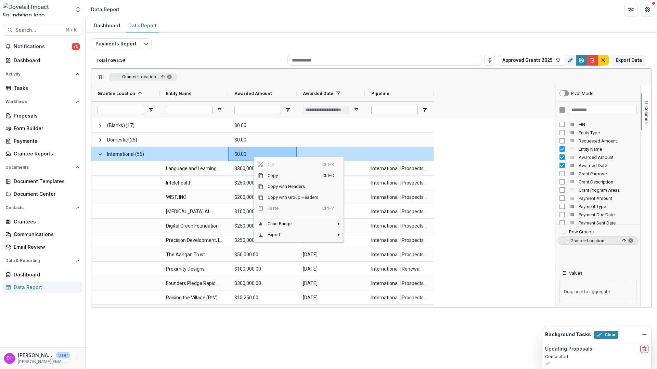
click at [331, 323] on div "Dashboard Data Report Payments Report Total rows: 59 Approved Grants 2025 Perso…" at bounding box center [371, 194] width 571 height 350
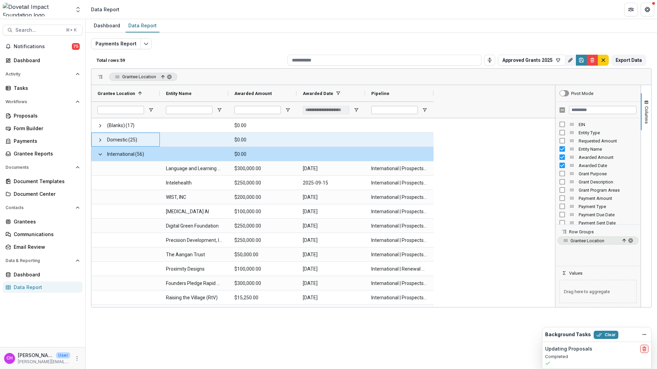
click at [135, 141] on span "(25)" at bounding box center [132, 140] width 9 height 14
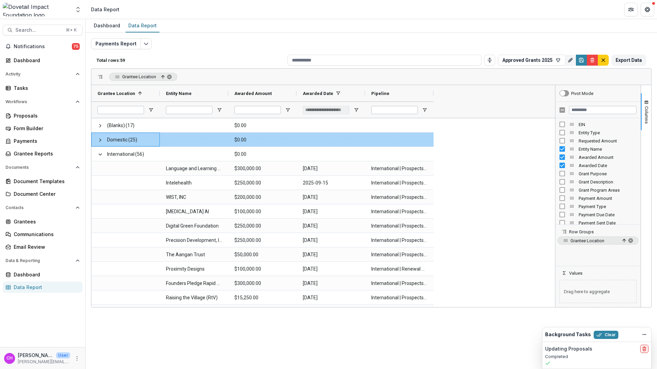
click at [103, 139] on span at bounding box center [99, 139] width 5 height 5
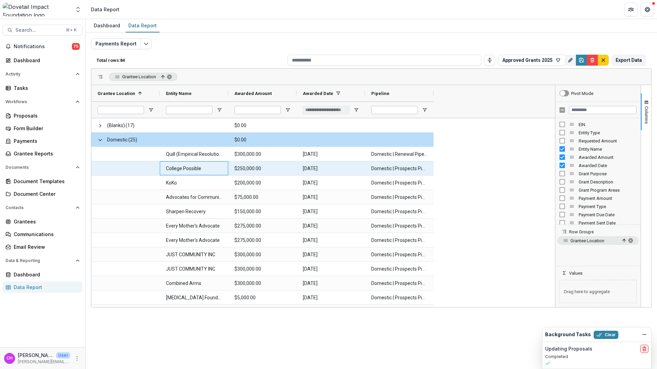
click at [224, 166] on div "College Possible" at bounding box center [194, 168] width 68 height 14
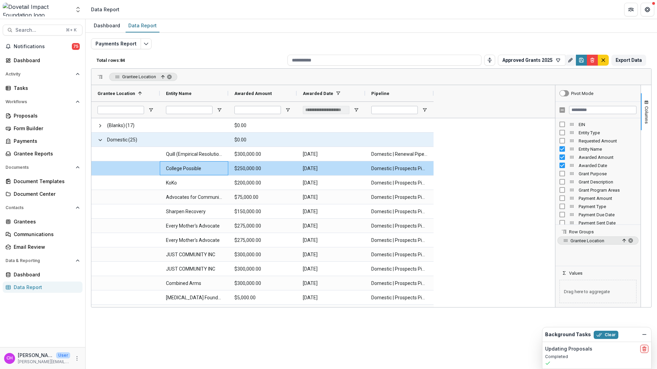
click at [258, 144] on Amount-6695 "$0.00" at bounding box center [262, 140] width 56 height 14
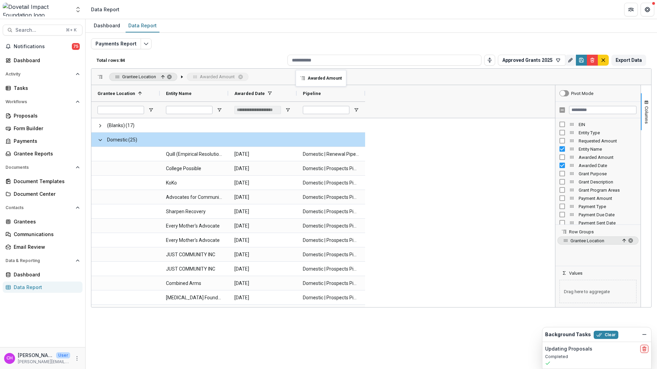
drag, startPoint x: 289, startPoint y: 93, endPoint x: 293, endPoint y: 85, distance: 9.3
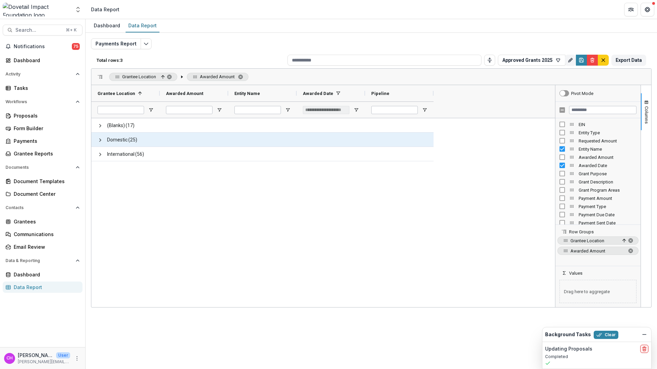
click at [96, 144] on div "Domestic (25)" at bounding box center [125, 140] width 68 height 14
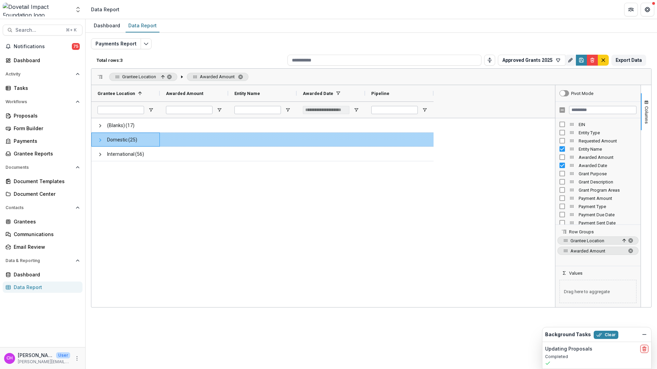
click at [99, 140] on span at bounding box center [99, 139] width 5 height 5
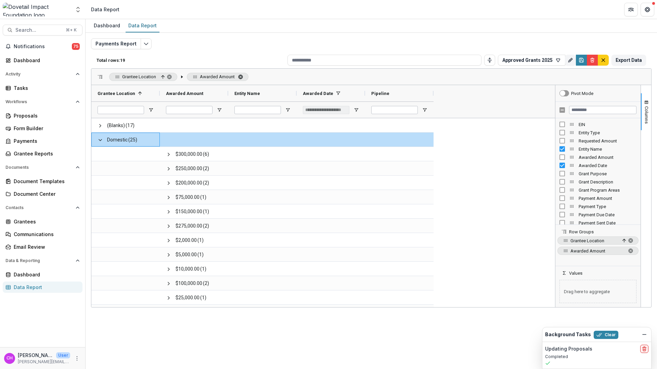
click at [243, 76] on span "Awarded Amount. Press ENTER to sort. Press DELETE to remove" at bounding box center [240, 76] width 5 height 5
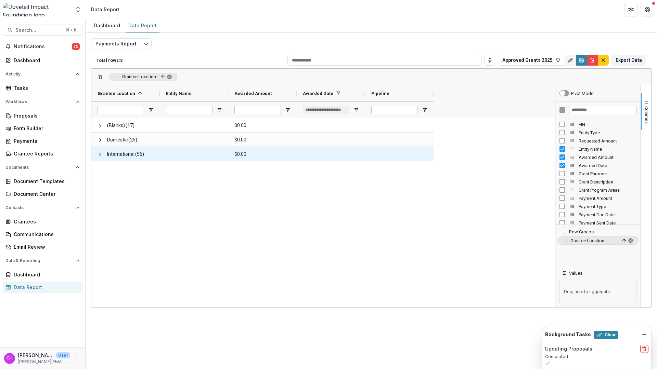
click at [157, 142] on div "Domestic (25)" at bounding box center [125, 140] width 68 height 14
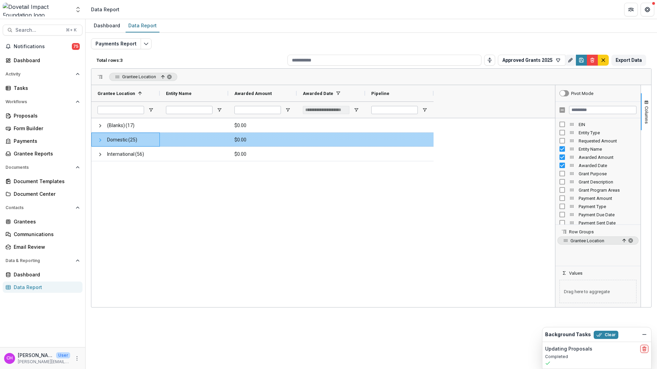
click at [100, 142] on span at bounding box center [99, 139] width 5 height 5
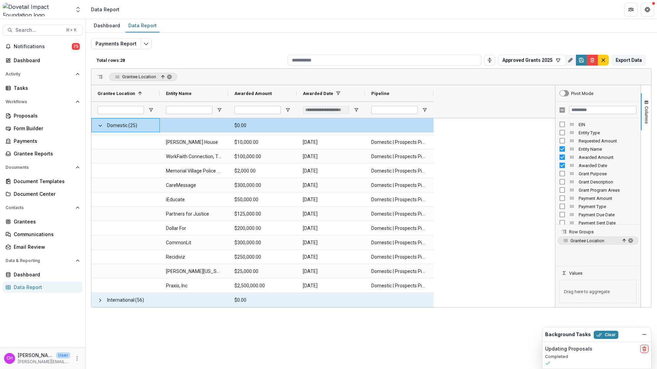
click at [103, 299] on span "International (56)" at bounding box center [125, 300] width 56 height 14
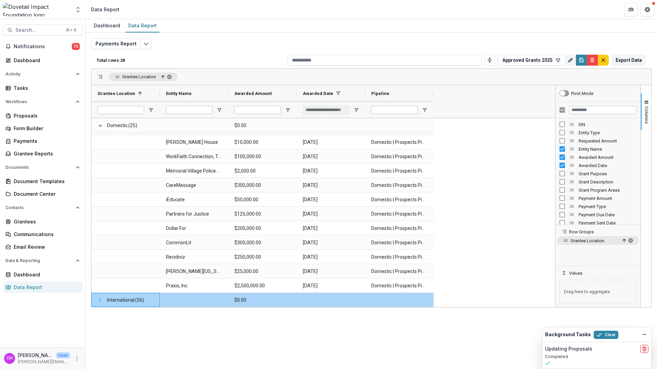
click at [102, 301] on span at bounding box center [99, 300] width 5 height 5
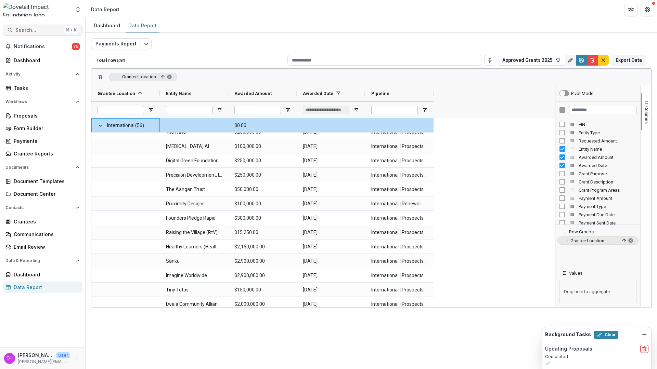
click at [15, 35] on button "Search... ⌘ + K" at bounding box center [43, 30] width 80 height 11
click at [29, 28] on div "Add Contact New Proposal New Board Document Template New Collection Get Help Us…" at bounding box center [328, 184] width 657 height 369
click at [23, 27] on span "Search..." at bounding box center [38, 30] width 46 height 6
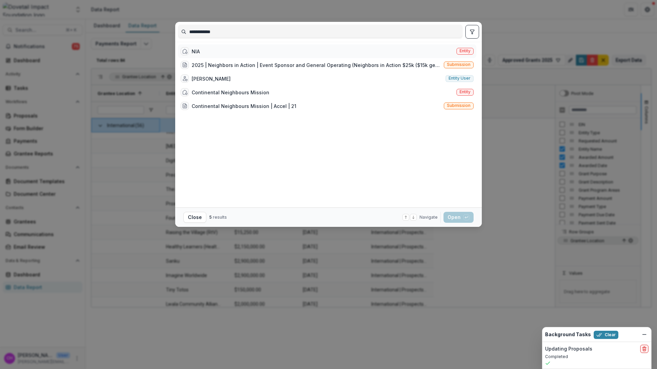
type input "**********"
click at [206, 53] on div "NIA Entity" at bounding box center [327, 51] width 298 height 14
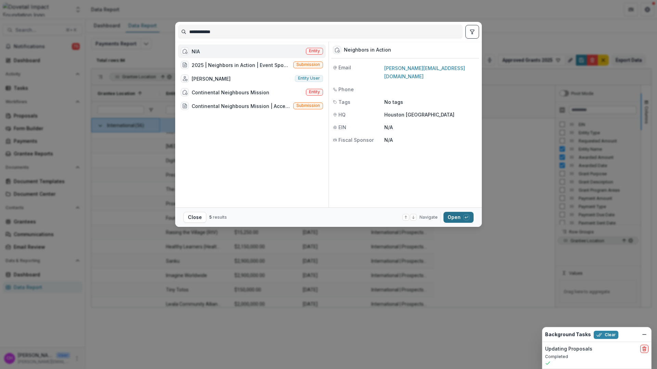
click at [451, 214] on button "Open with enter key" at bounding box center [458, 217] width 30 height 11
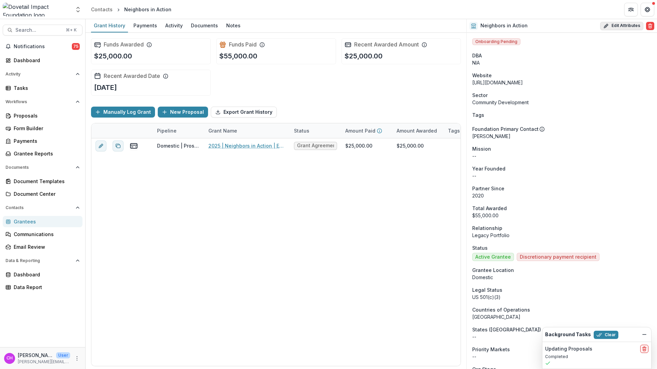
click at [623, 29] on button "Edit Attributes" at bounding box center [621, 26] width 43 height 8
select select
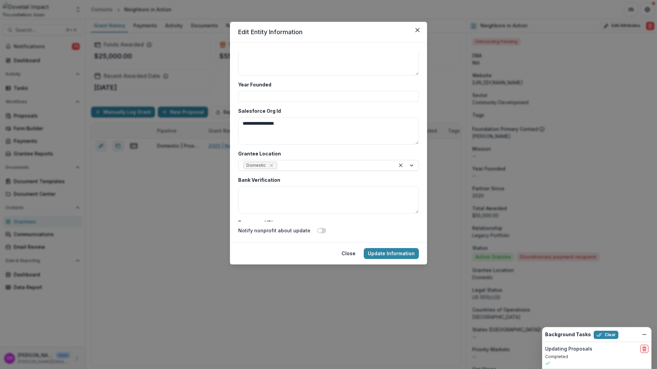
scroll to position [1827, 0]
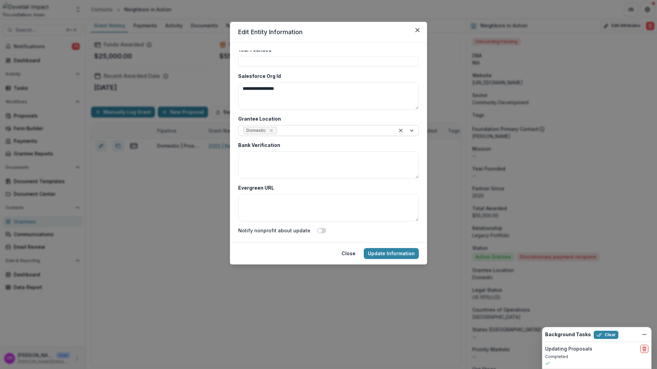
click at [344, 133] on div at bounding box center [334, 131] width 112 height 9
click at [342, 121] on label "Grantee Location" at bounding box center [326, 118] width 176 height 7
click at [280, 127] on input "Grantee Location" at bounding box center [278, 130] width 1 height 7
click at [375, 249] on button "Update Information" at bounding box center [391, 253] width 55 height 11
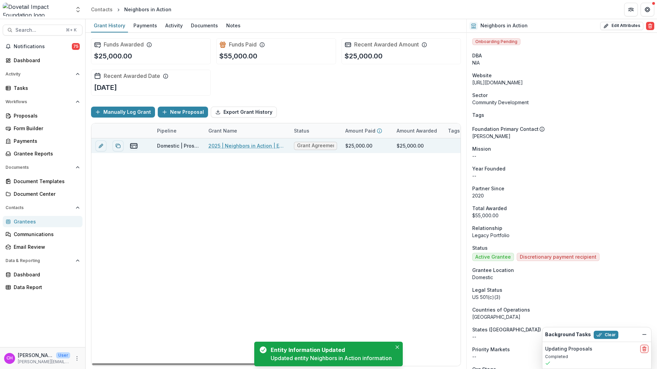
click at [255, 149] on div "2025 | Neighbors in Action | Event Sponsor and General Operating" at bounding box center [246, 146] width 77 height 15
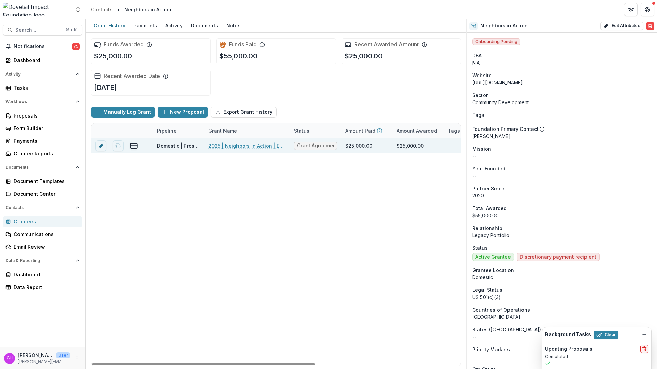
click at [261, 147] on link "2025 | Neighbors in Action | Event Sponsor and General Operating" at bounding box center [246, 145] width 77 height 7
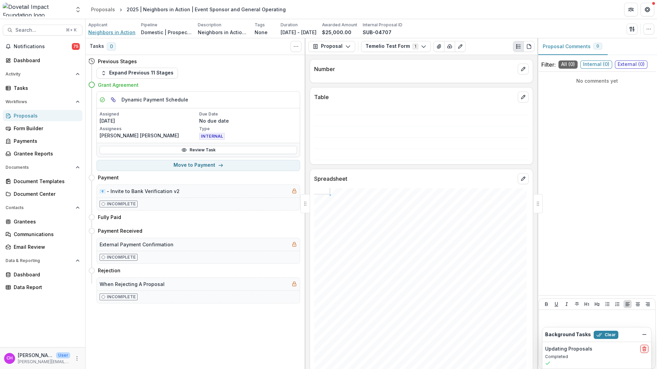
click at [111, 30] on span "Neighbors in Action" at bounding box center [111, 32] width 47 height 7
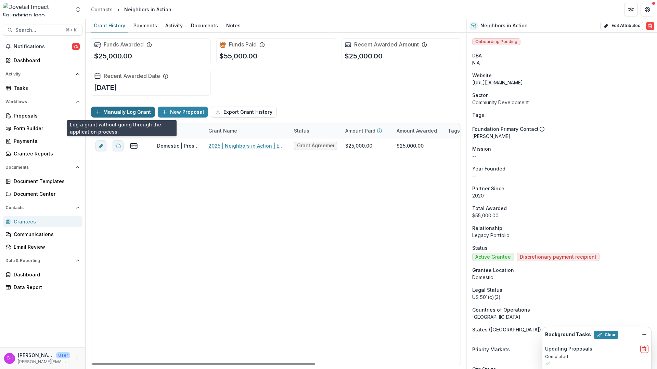
click at [135, 110] on button "Manually Log Grant" at bounding box center [123, 112] width 64 height 11
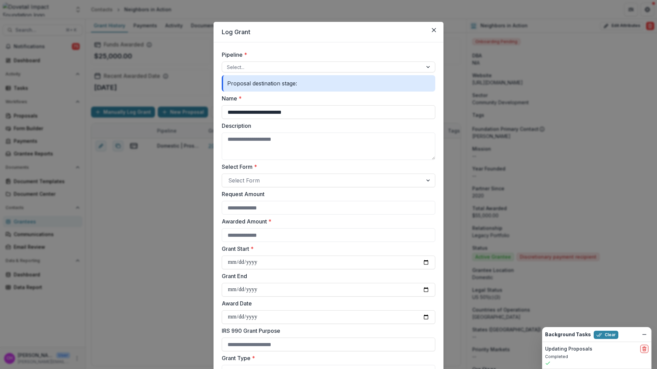
click at [193, 208] on div "**********" at bounding box center [328, 184] width 657 height 369
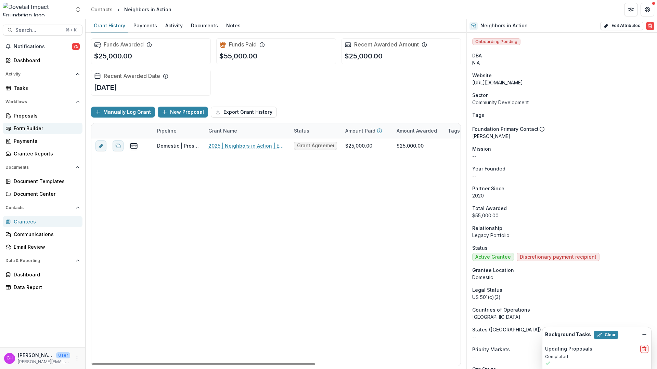
click at [39, 128] on div "Form Builder" at bounding box center [45, 128] width 63 height 7
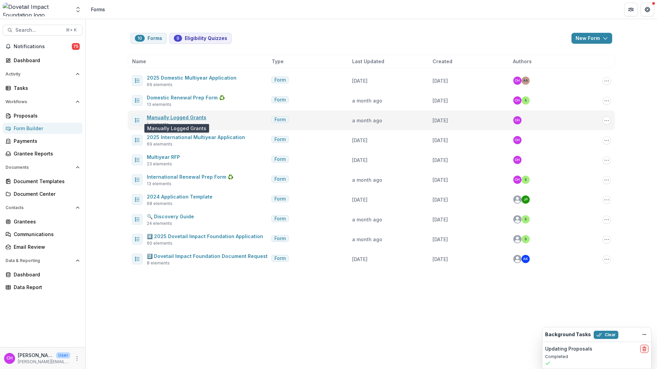
click at [190, 118] on link "Manually Logged Grants" at bounding box center [177, 118] width 60 height 6
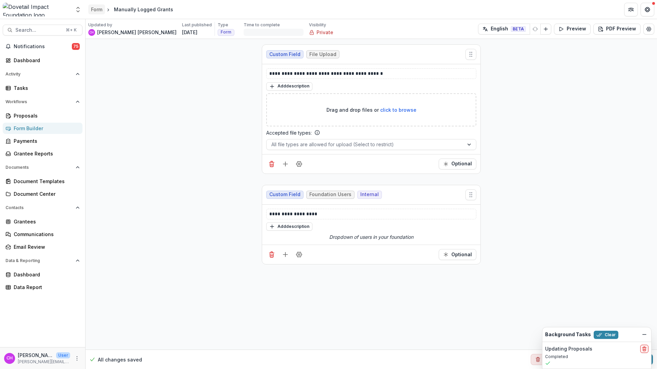
click at [97, 7] on div "Form" at bounding box center [96, 9] width 11 height 7
